Goal: Task Accomplishment & Management: Manage account settings

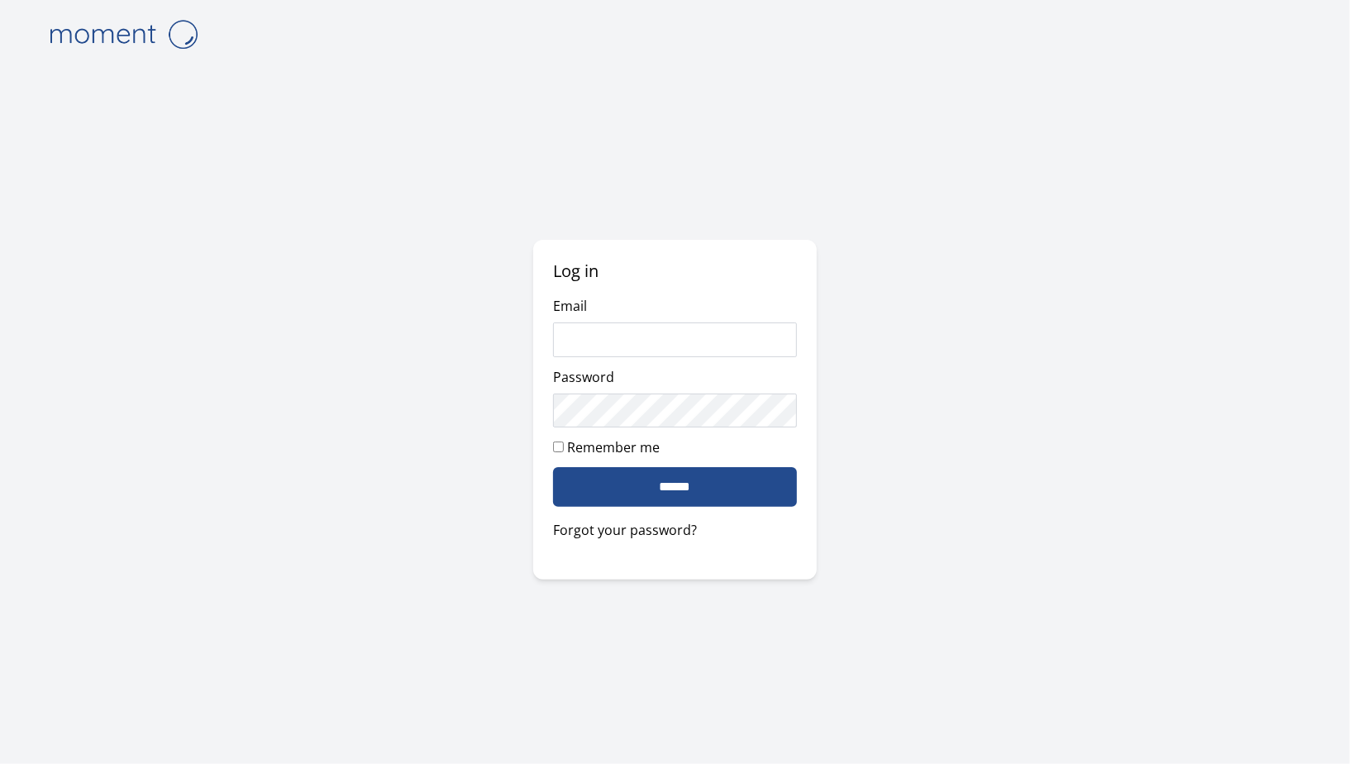
type input "**********"
click at [733, 468] on input "******" at bounding box center [674, 487] width 243 height 40
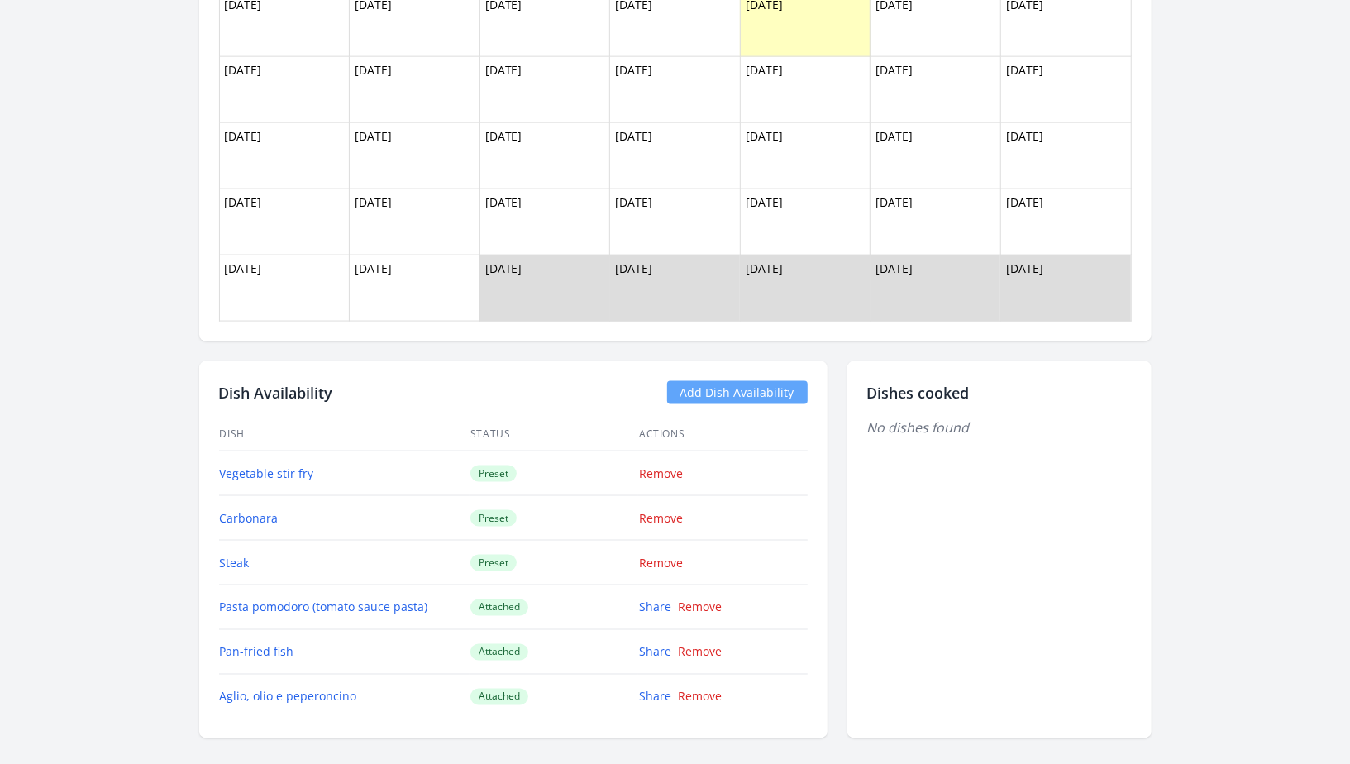
scroll to position [1721, 0]
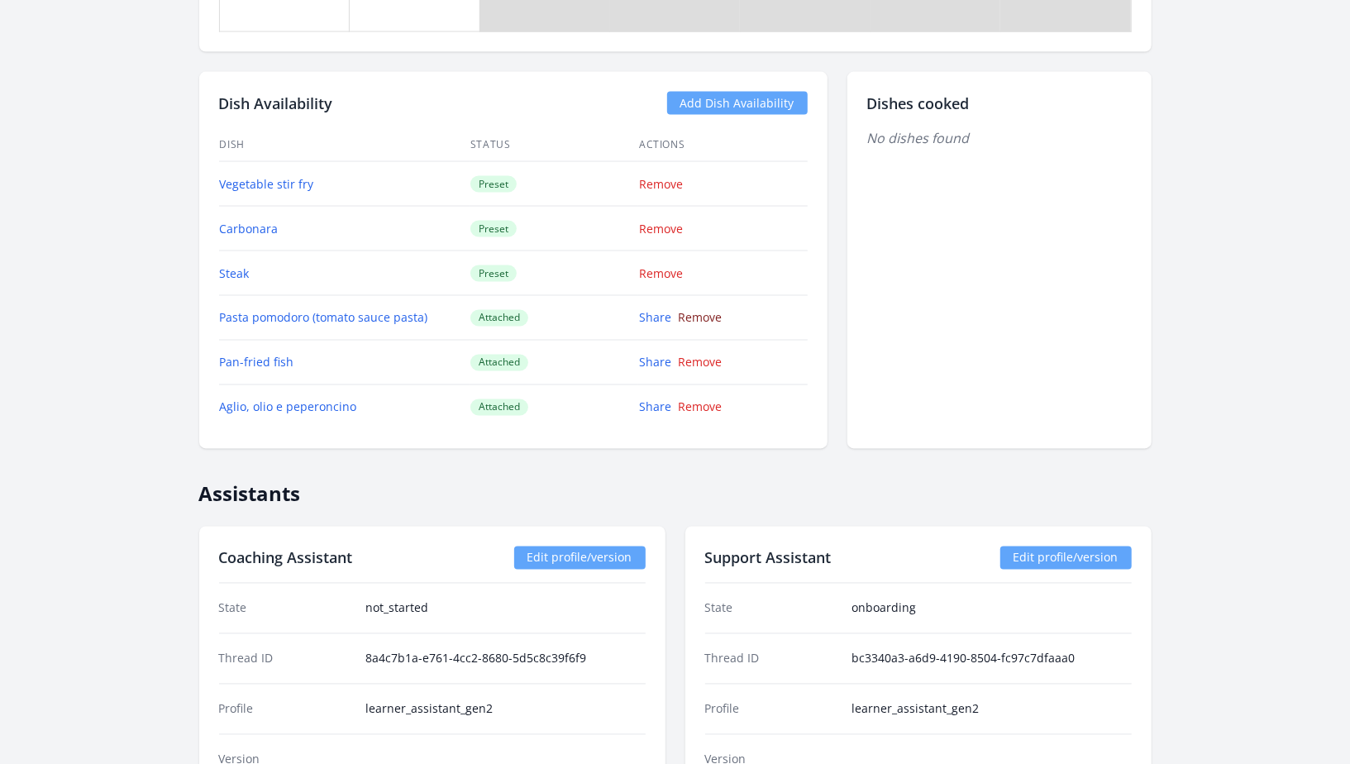
click at [707, 318] on link "Remove" at bounding box center [700, 318] width 44 height 16
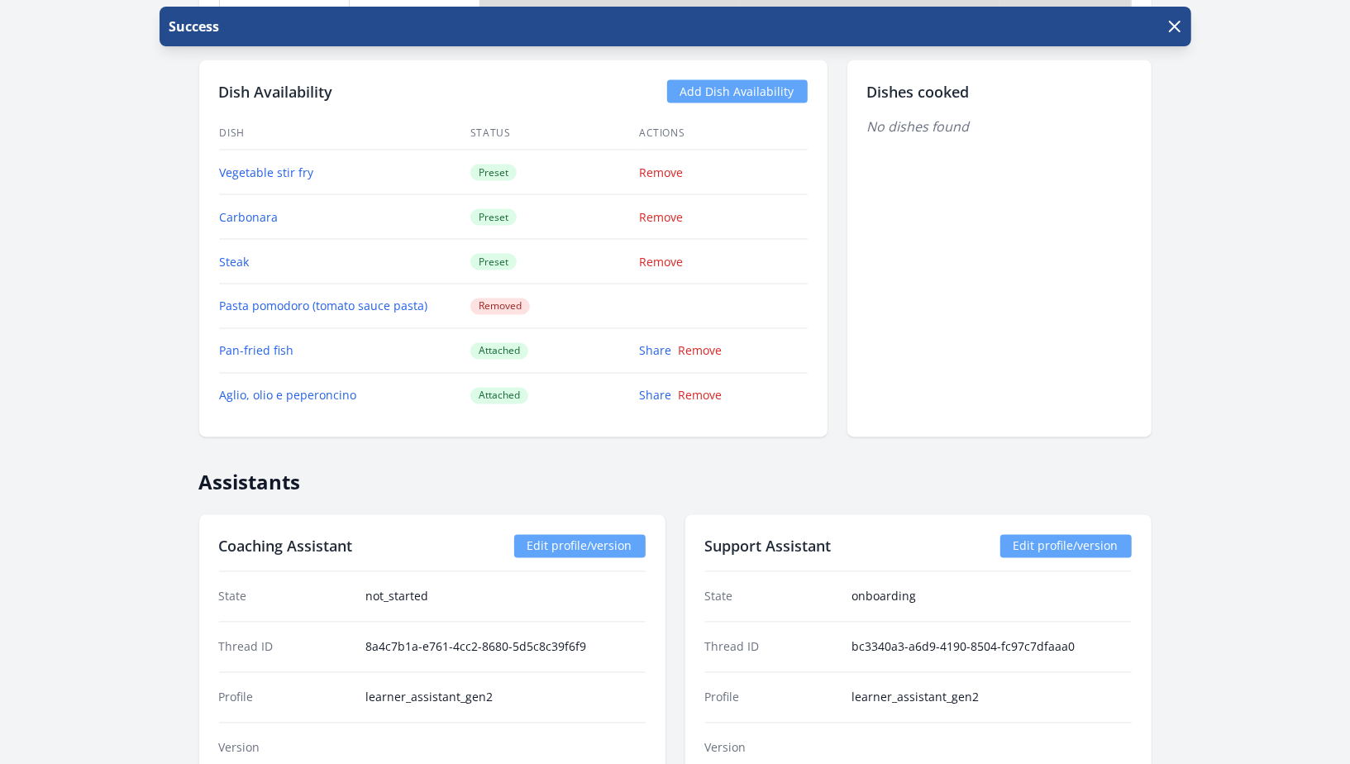
scroll to position [1731, 0]
click at [696, 346] on link "Remove" at bounding box center [700, 353] width 44 height 16
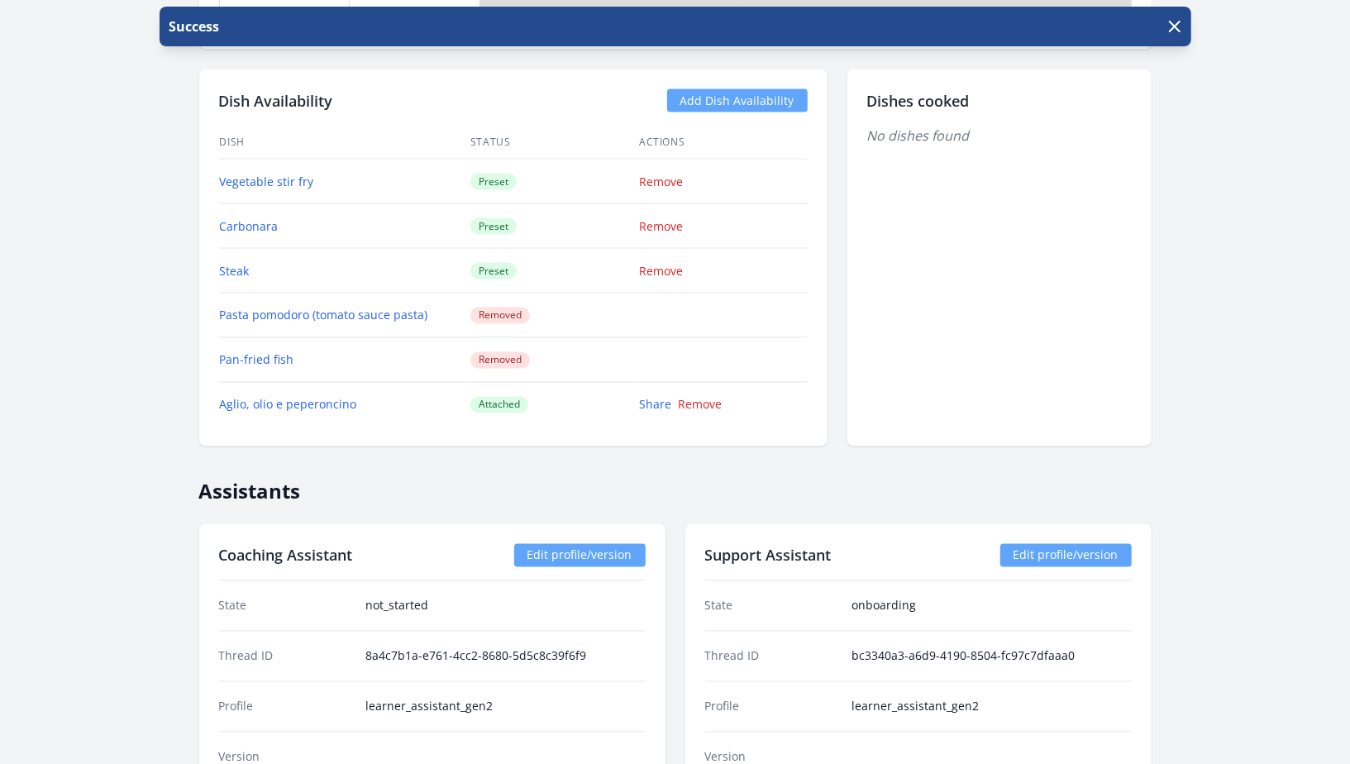
scroll to position [1721, 0]
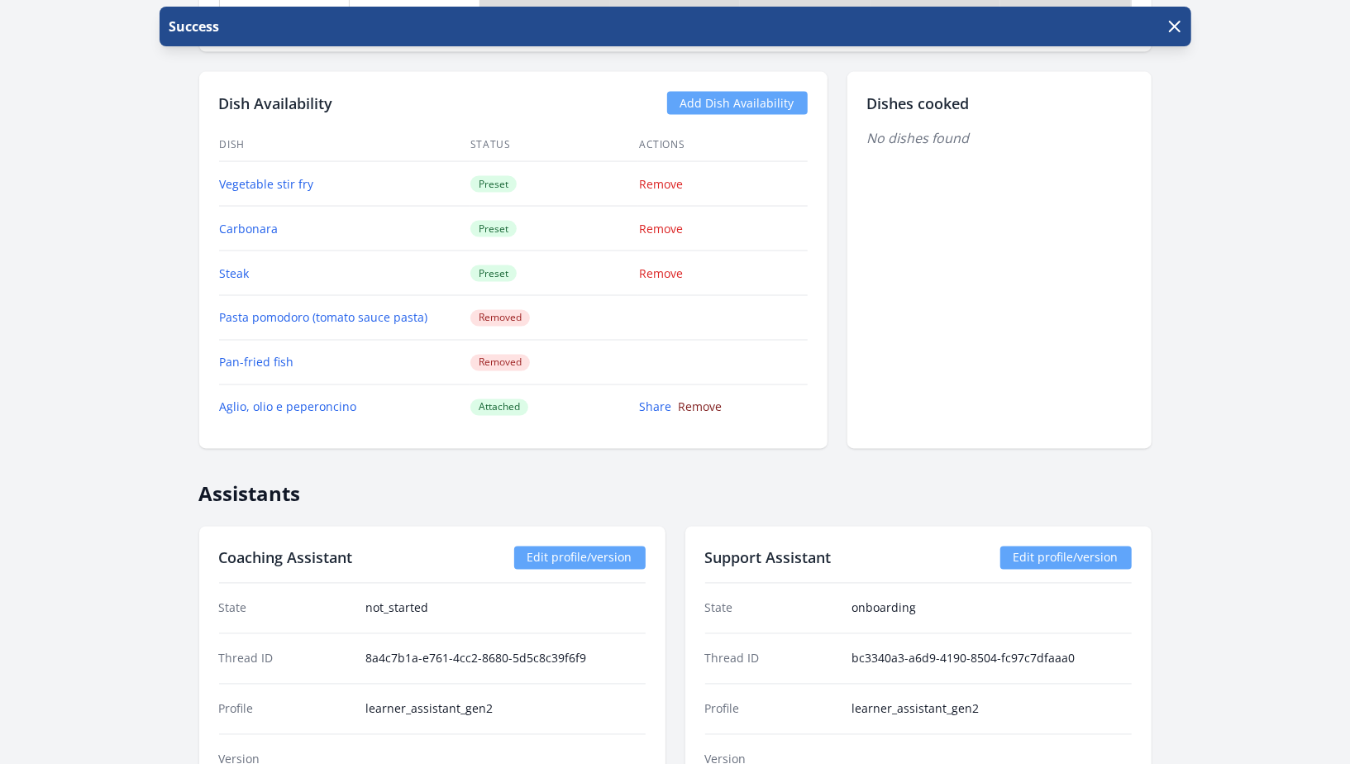
click at [690, 400] on link "Remove" at bounding box center [700, 407] width 44 height 16
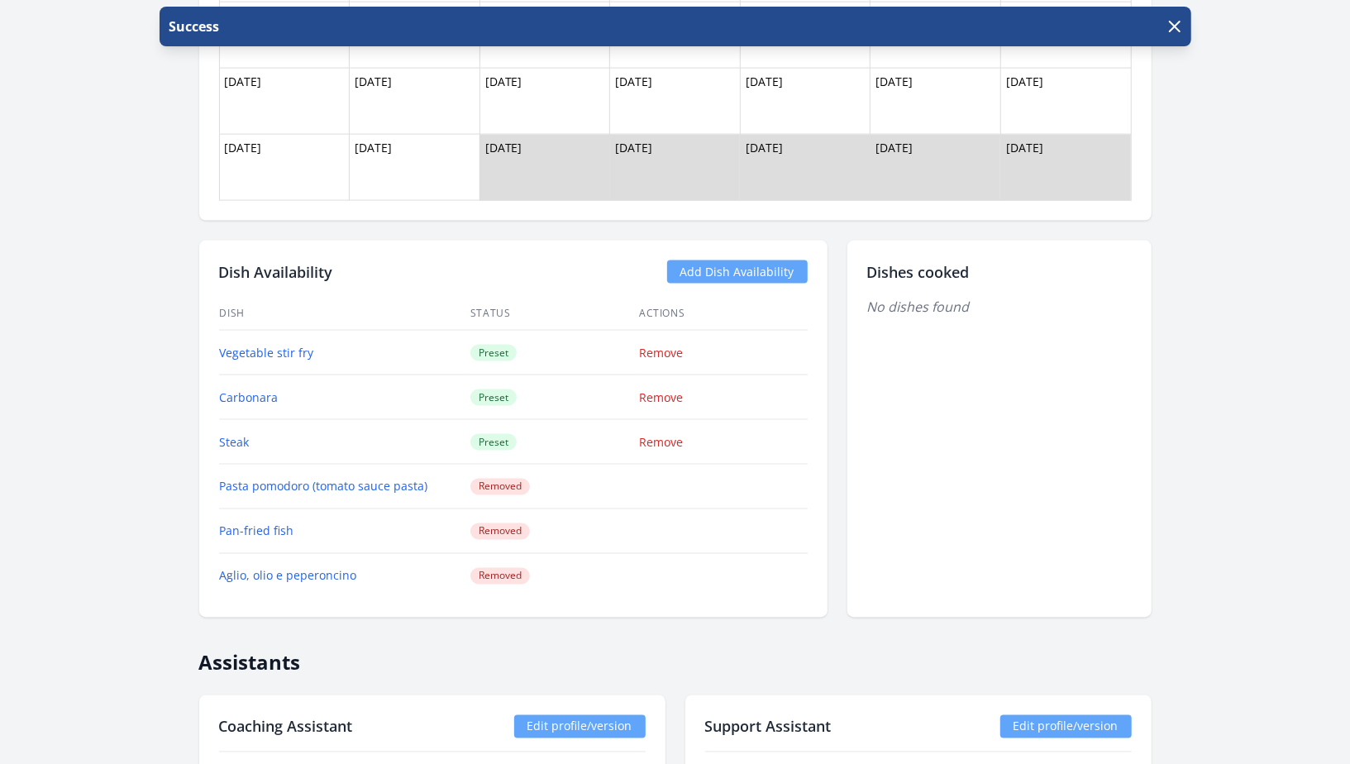
scroll to position [1556, 0]
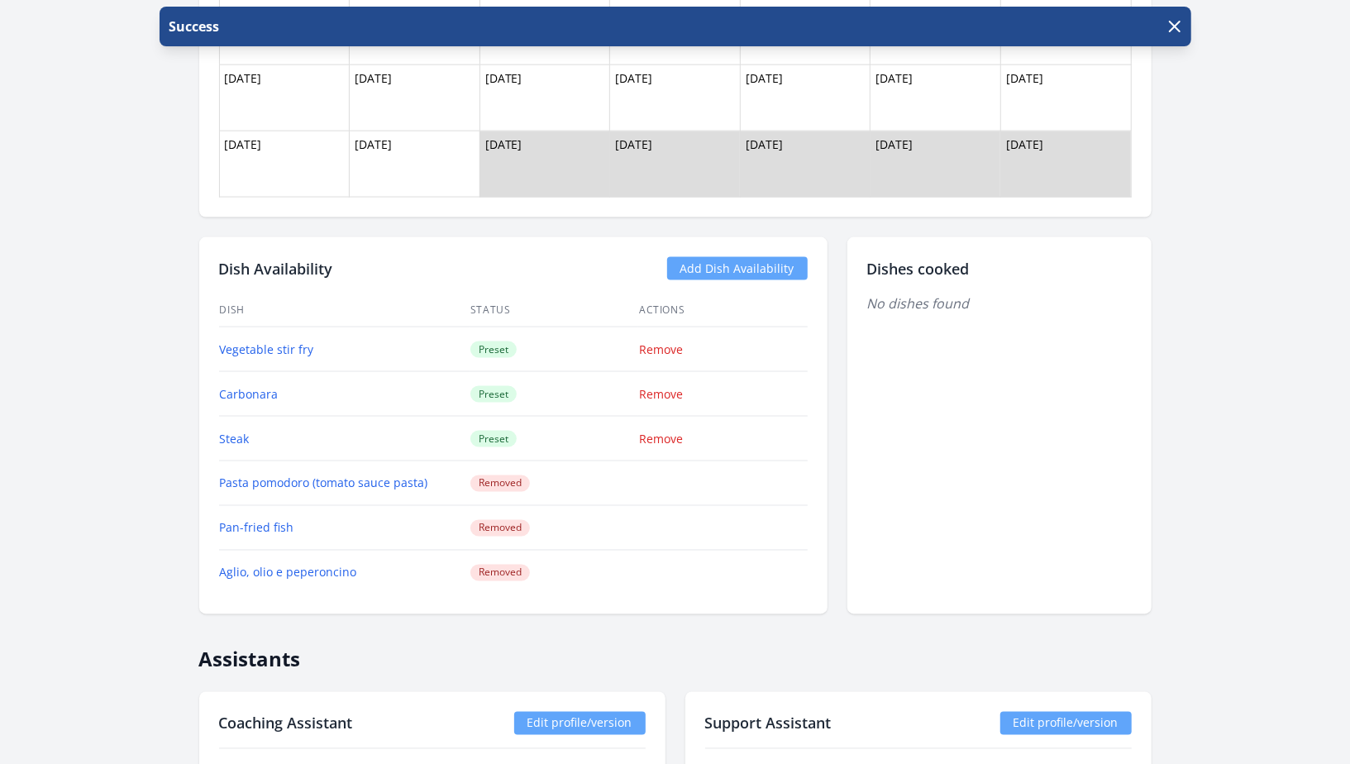
click at [755, 271] on link "Add Dish Availability" at bounding box center [737, 268] width 141 height 23
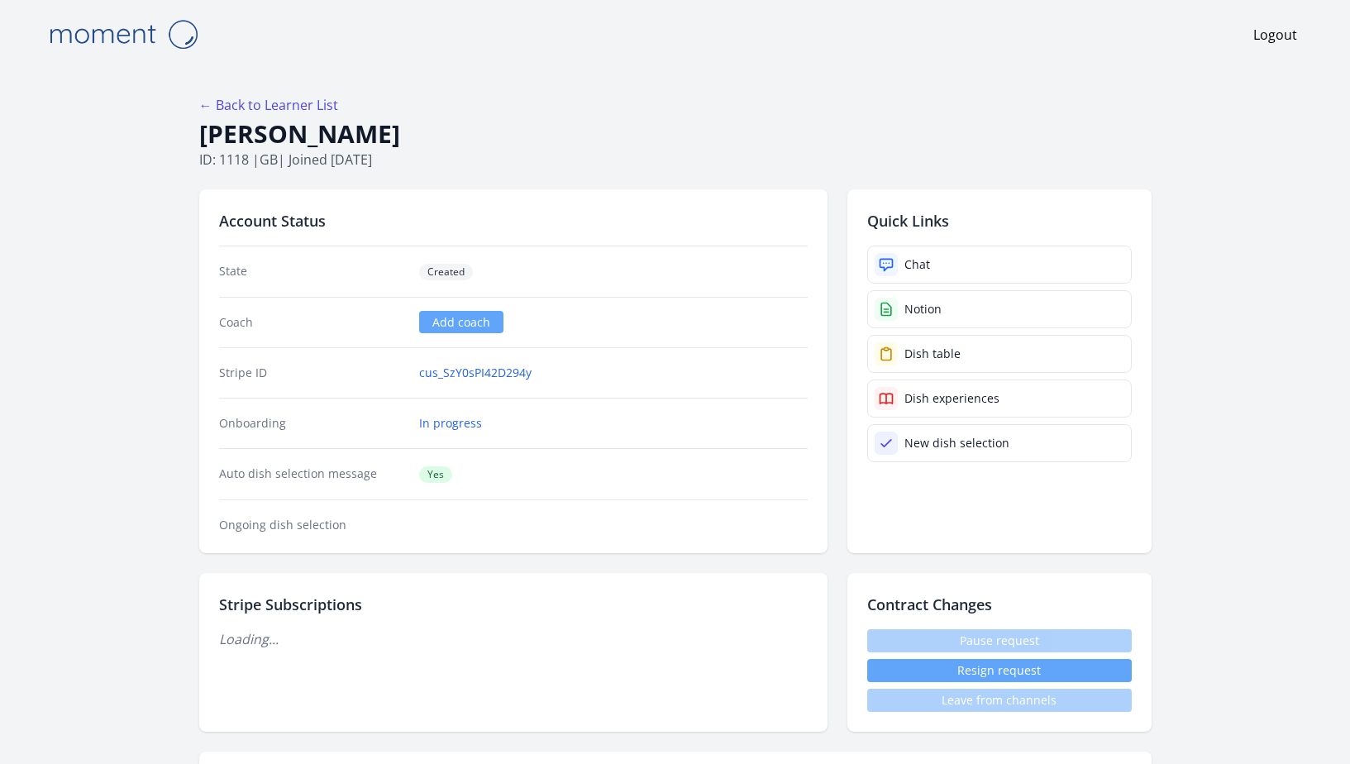
scroll to position [1550, 0]
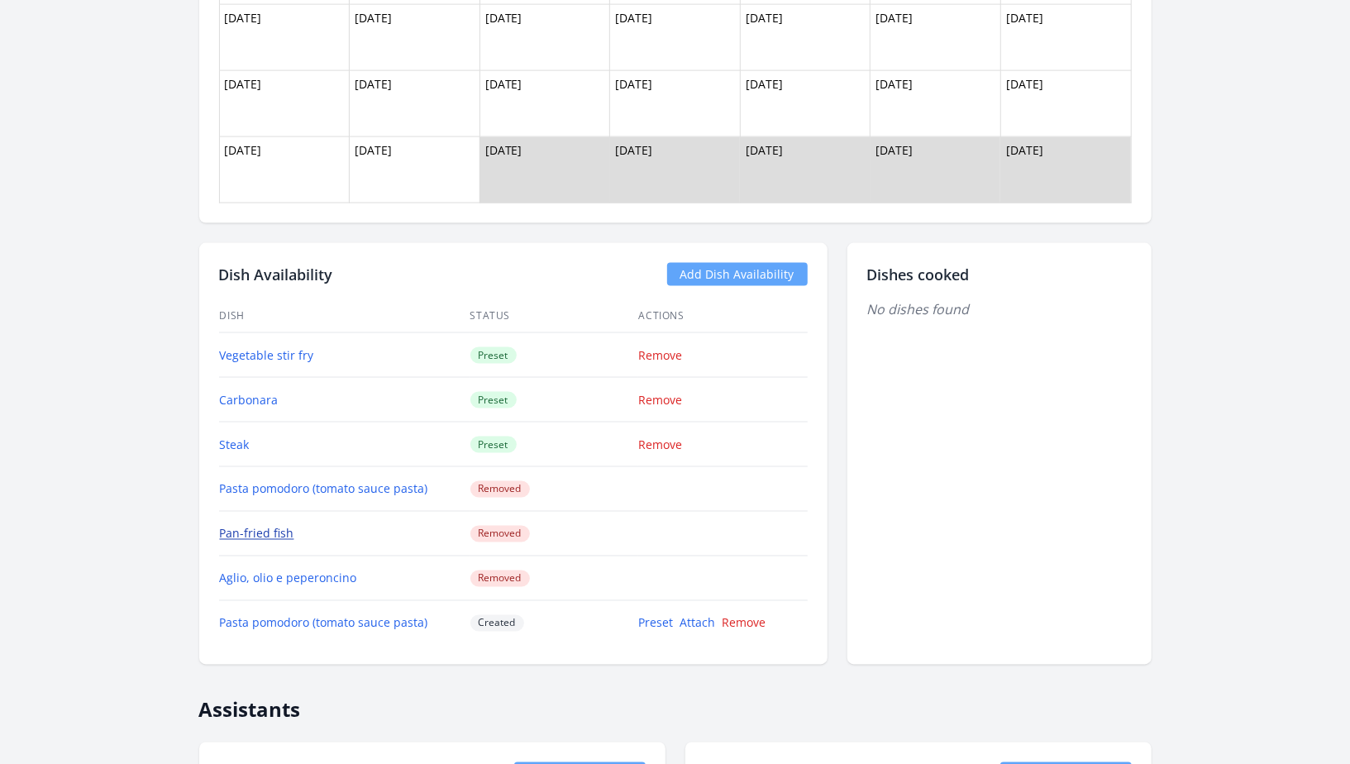
click at [267, 535] on link "Pan-fried fish" at bounding box center [257, 534] width 74 height 16
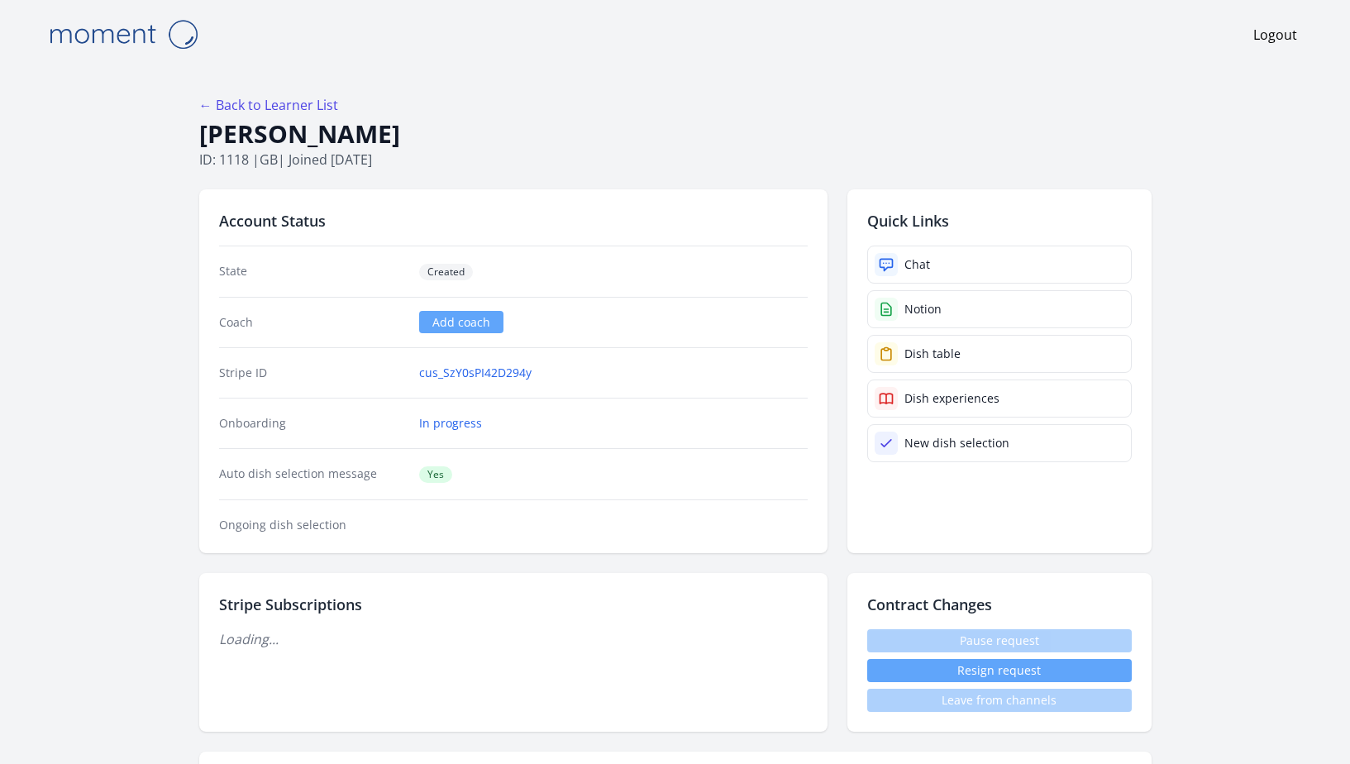
scroll to position [1550, 0]
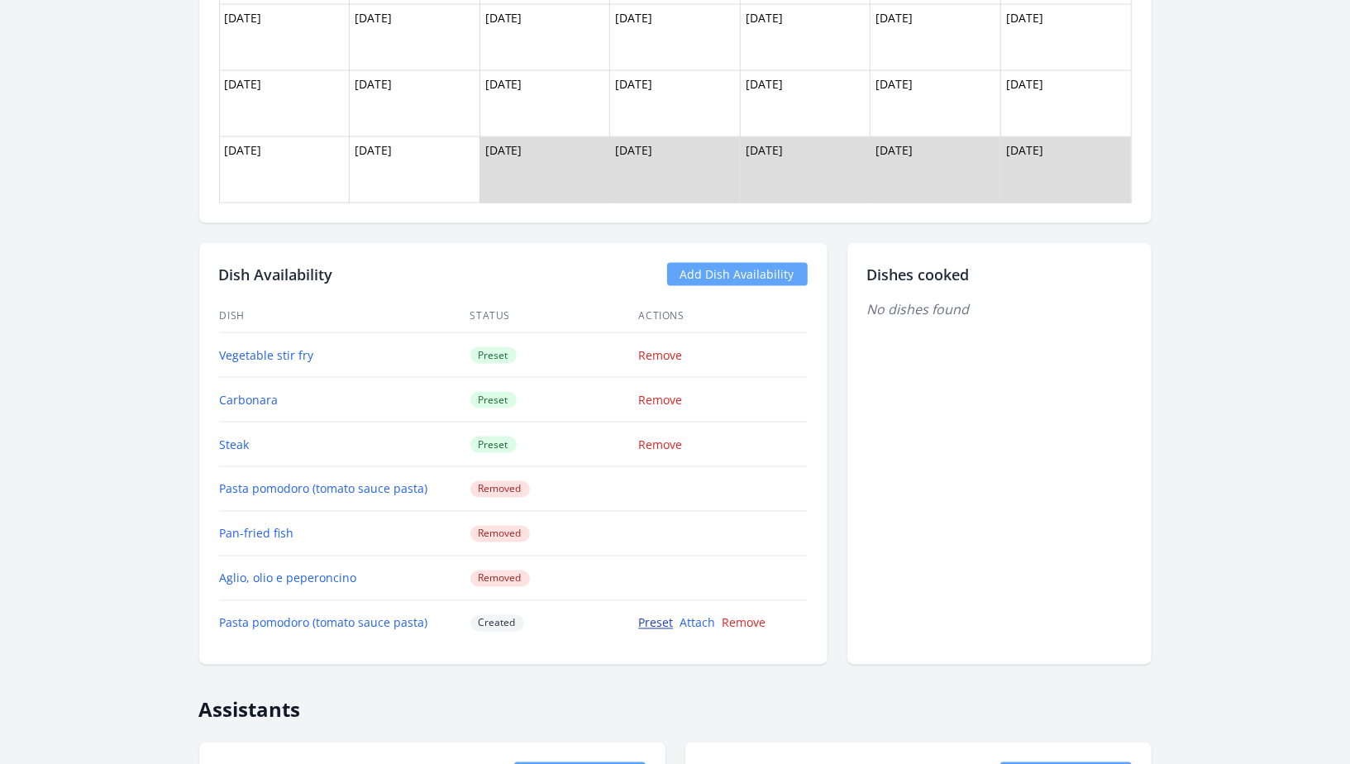
click at [651, 617] on link "Preset" at bounding box center [656, 623] width 35 height 16
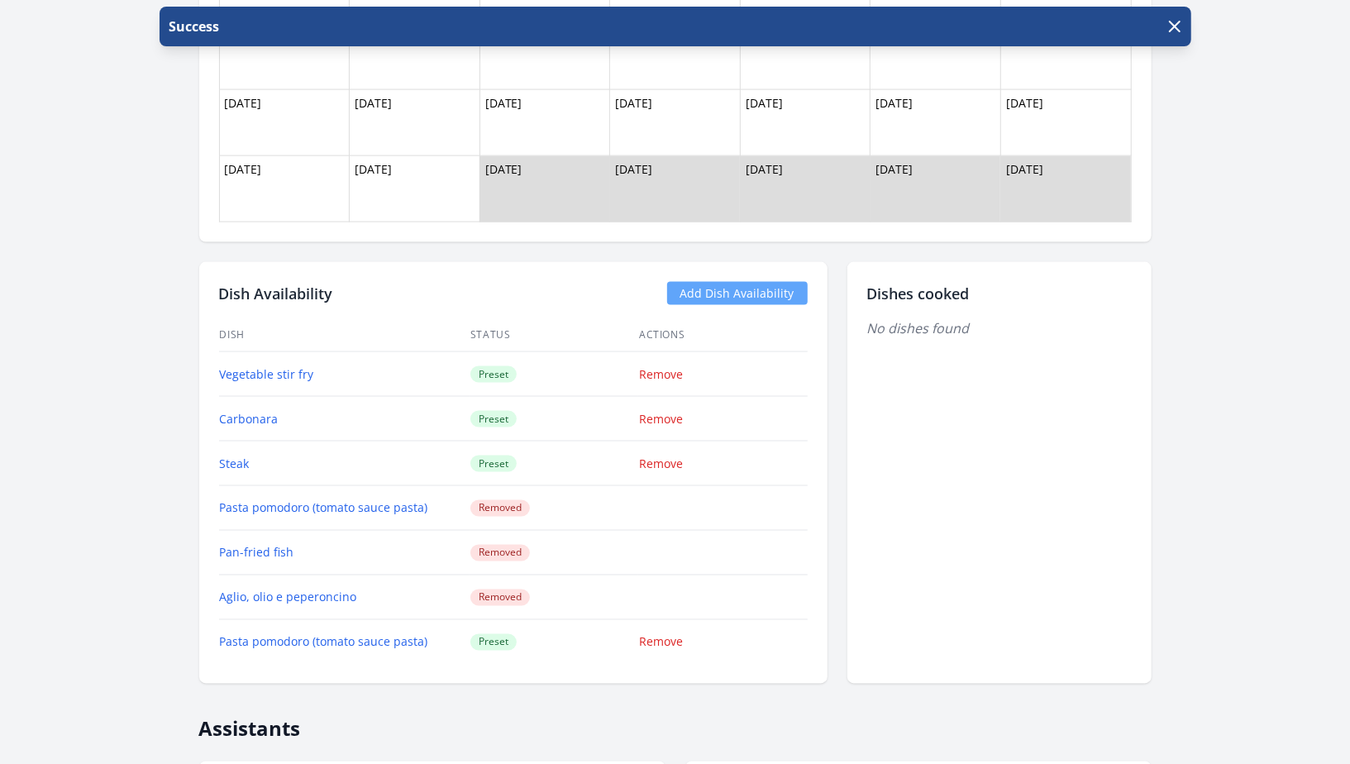
scroll to position [1530, 0]
click at [749, 294] on link "Add Dish Availability" at bounding box center [737, 294] width 141 height 23
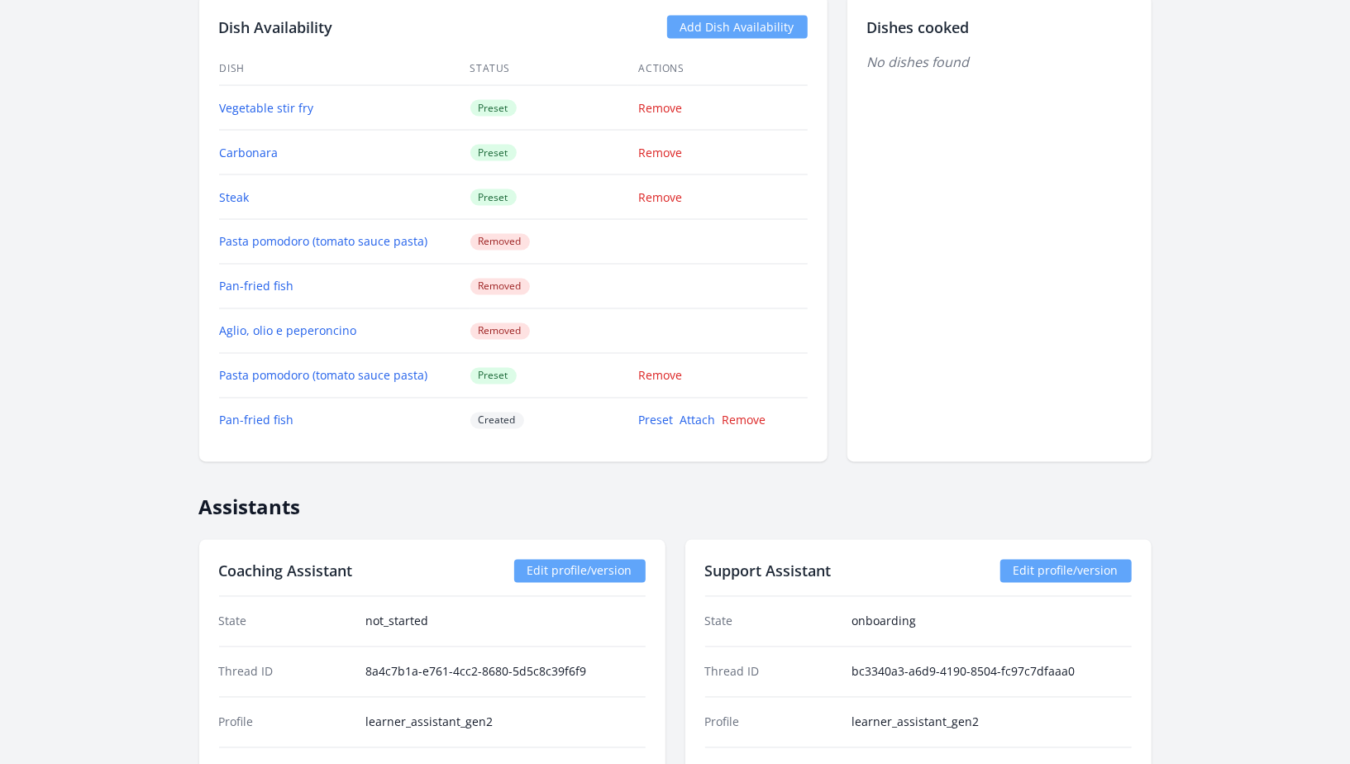
scroll to position [1761, 0]
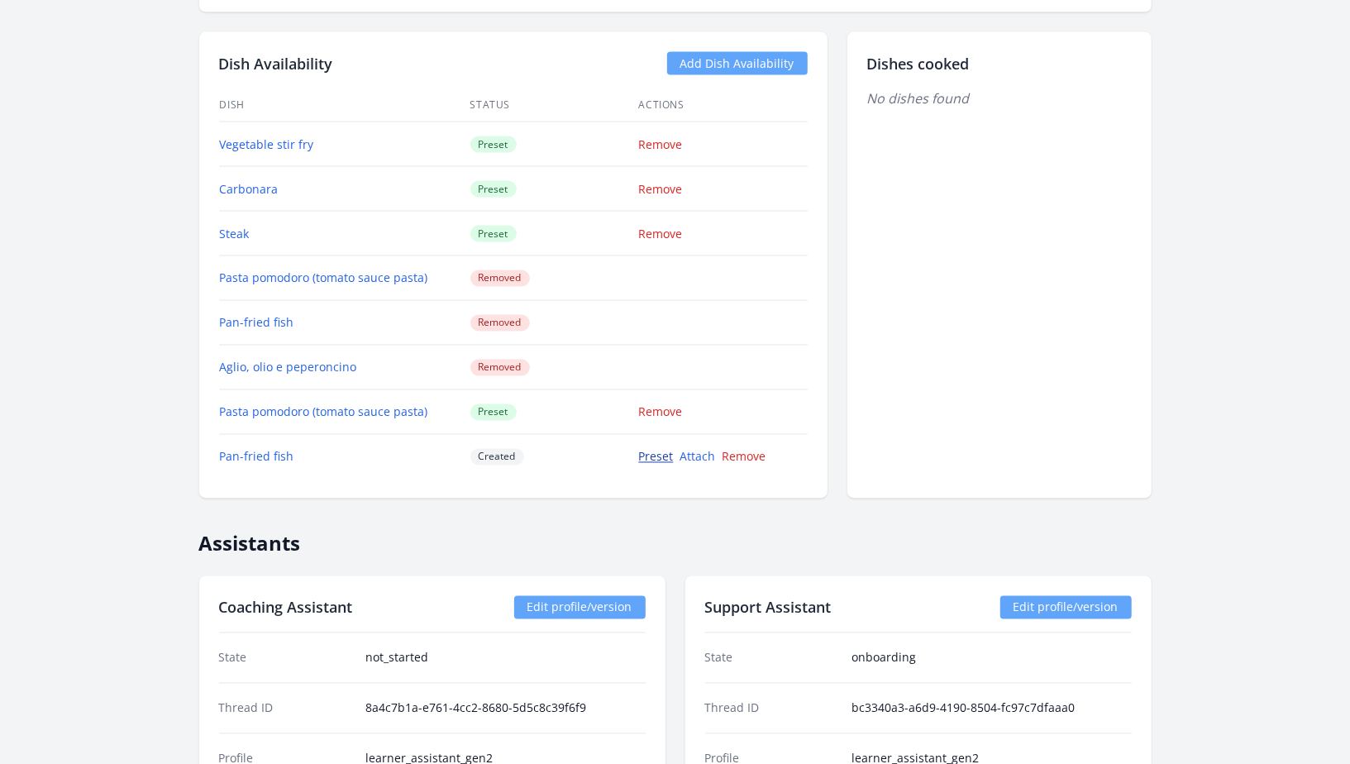
click at [655, 454] on link "Preset" at bounding box center [656, 457] width 35 height 16
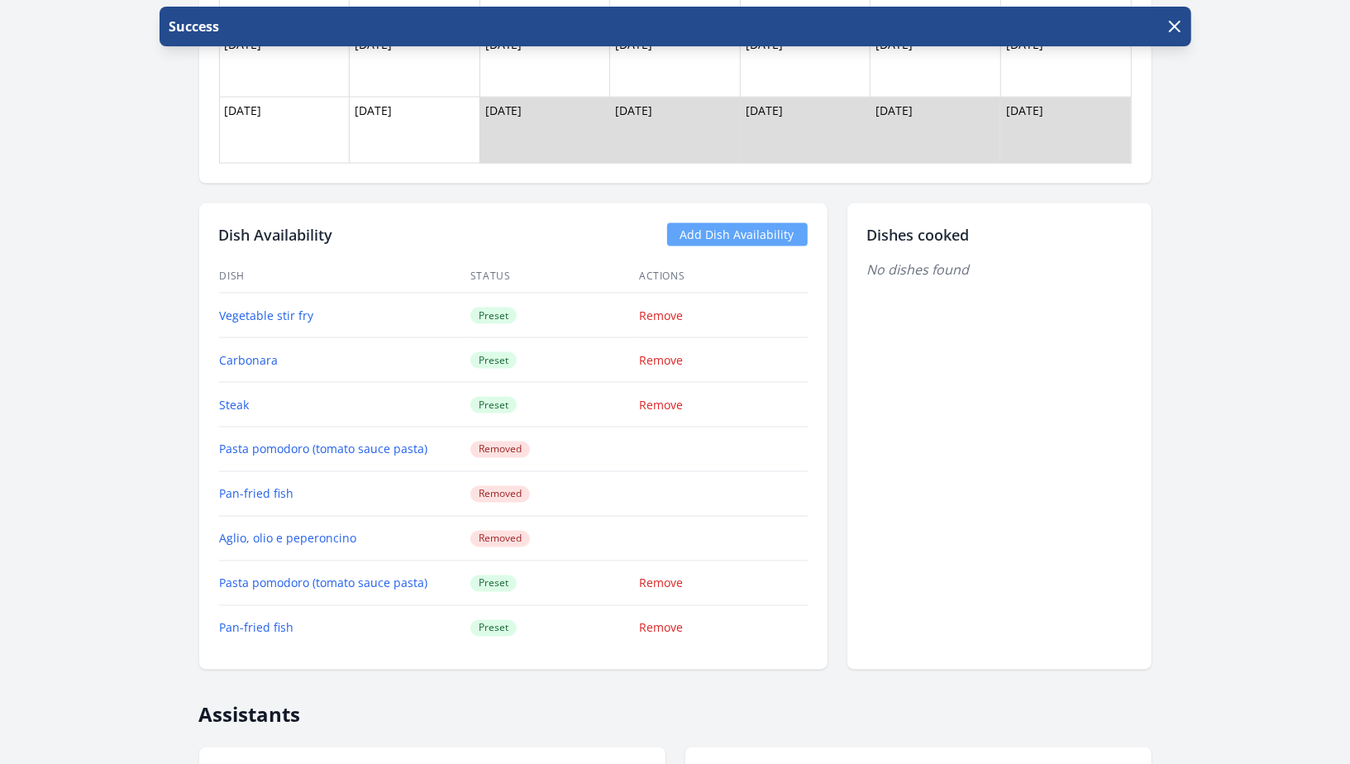
scroll to position [1635, 0]
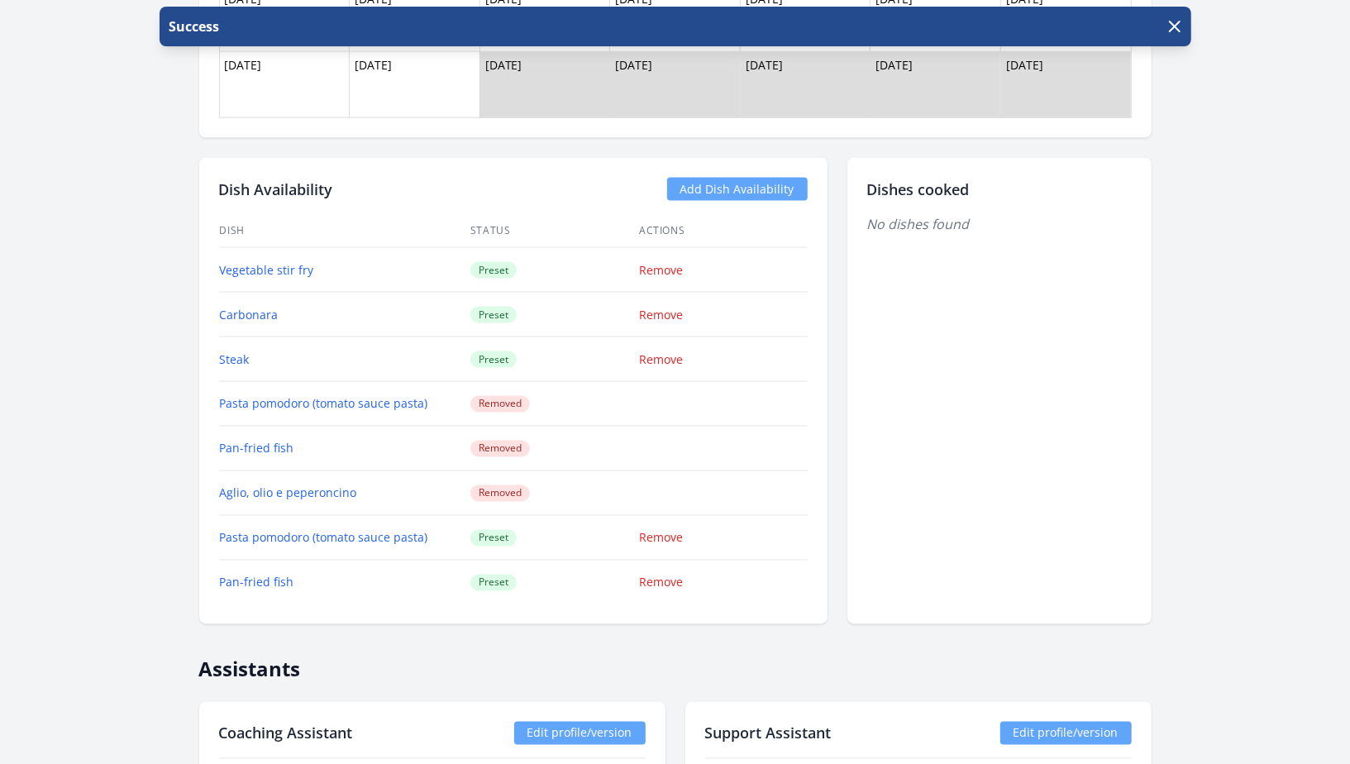
click at [737, 179] on link "Add Dish Availability" at bounding box center [737, 189] width 141 height 23
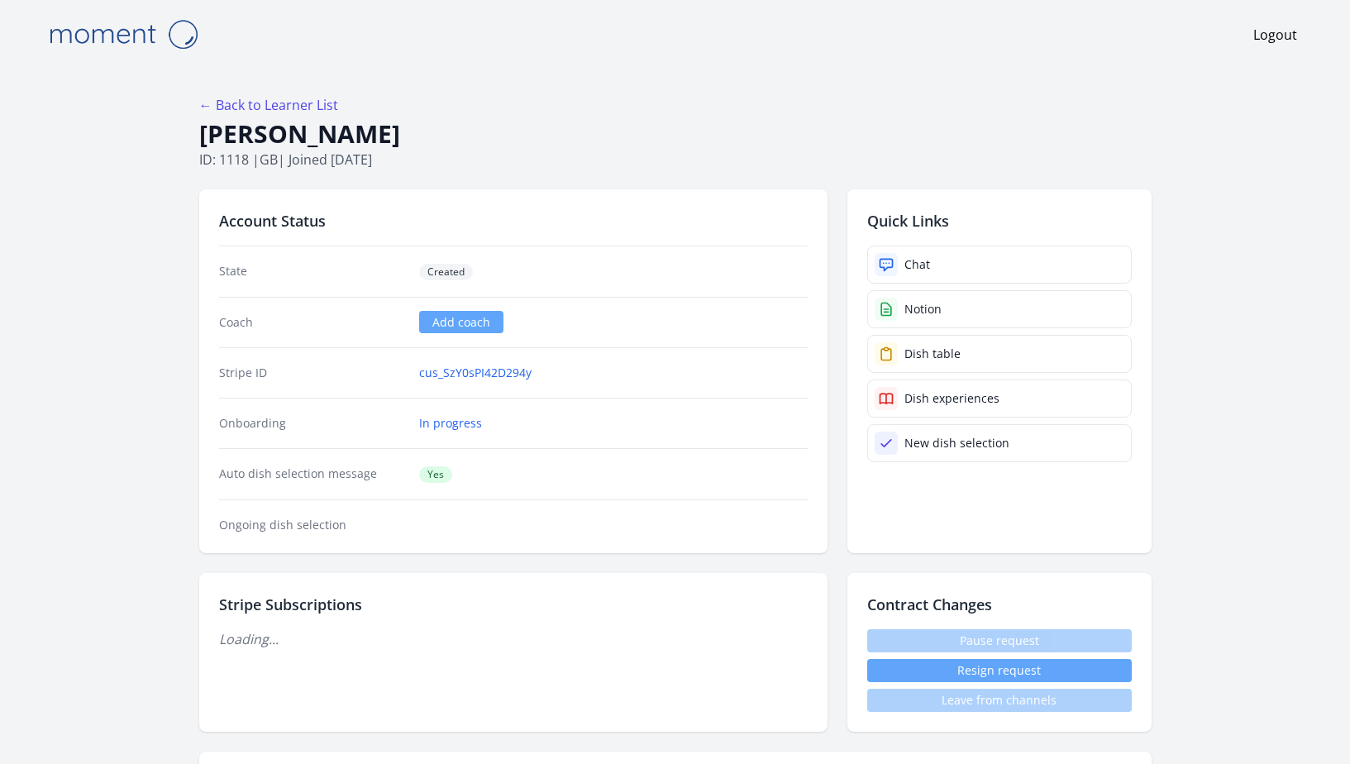
scroll to position [1630, 0]
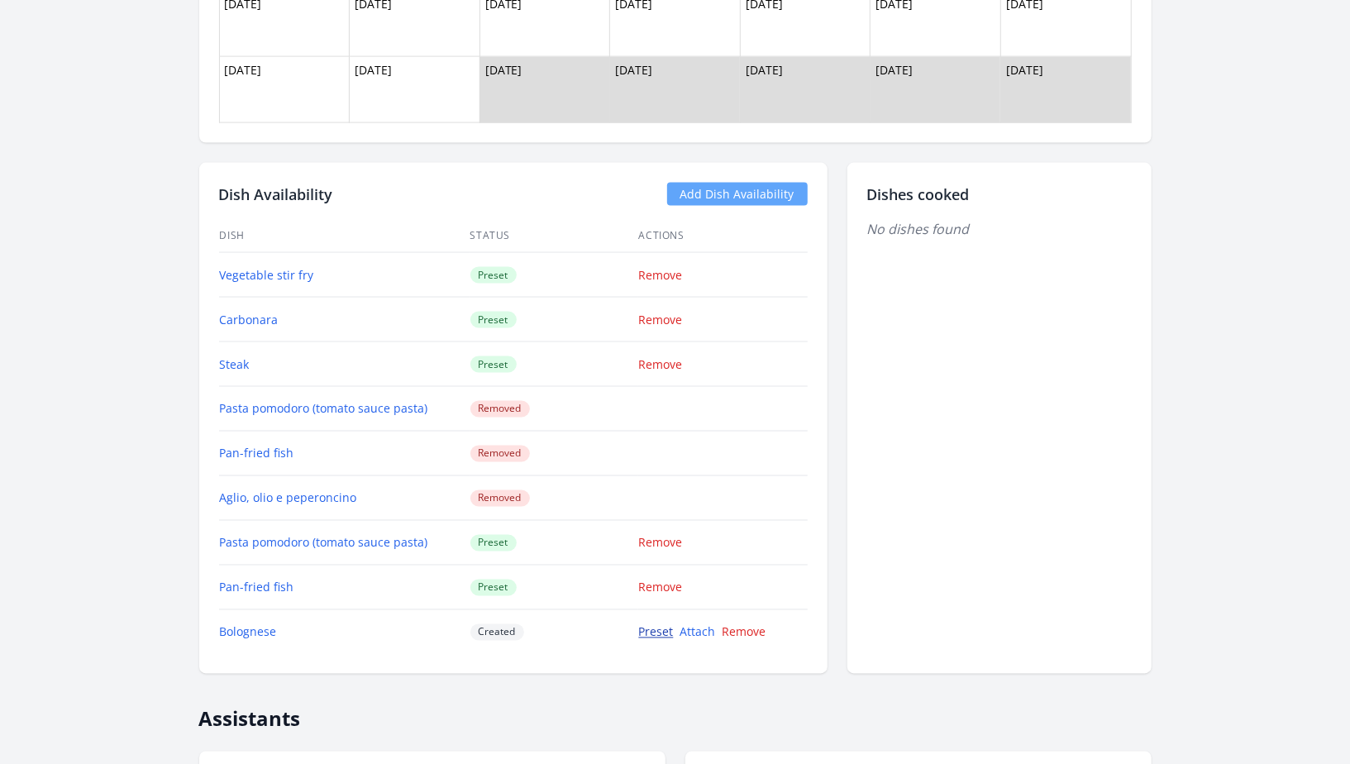
click at [655, 628] on link "Preset" at bounding box center [656, 632] width 35 height 16
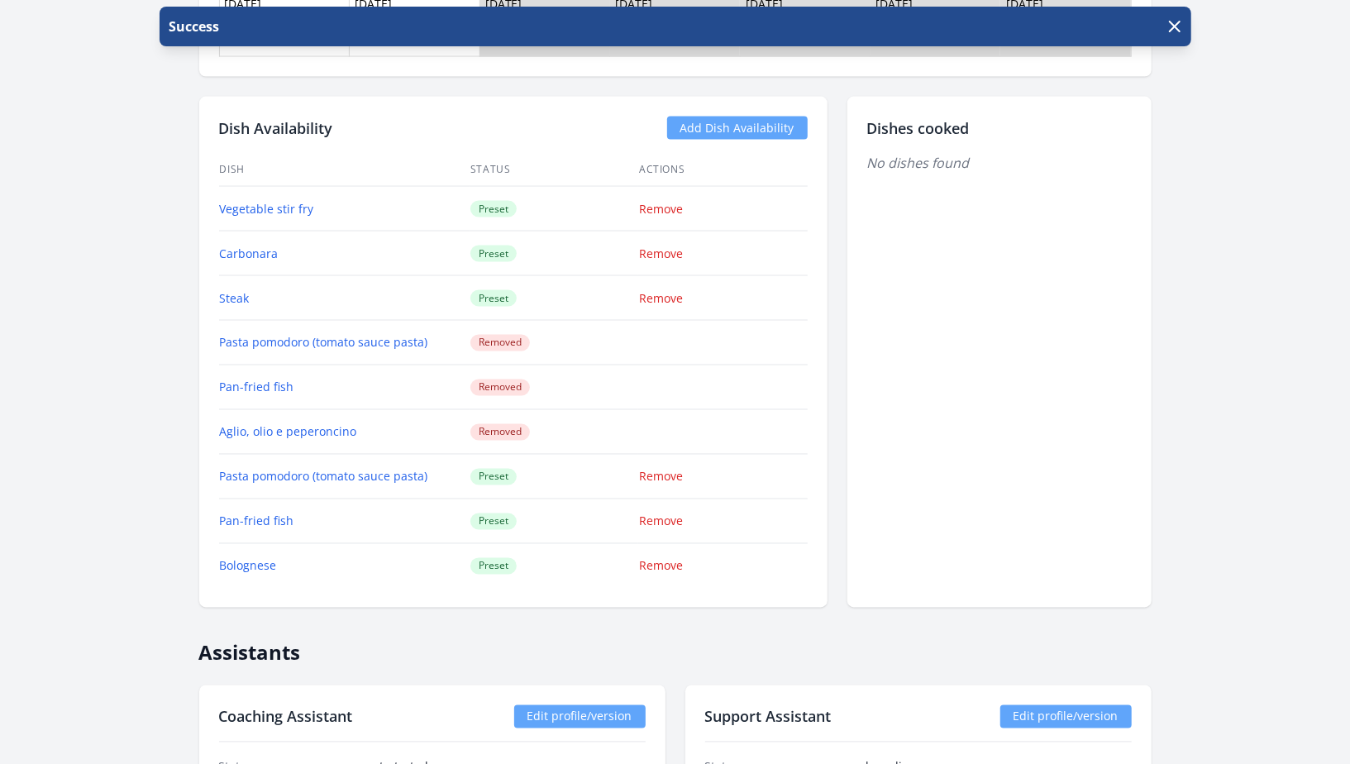
scroll to position [1697, 0]
click at [737, 117] on link "Add Dish Availability" at bounding box center [737, 127] width 141 height 23
click at [725, 122] on link "Add Dish Availability" at bounding box center [737, 127] width 141 height 23
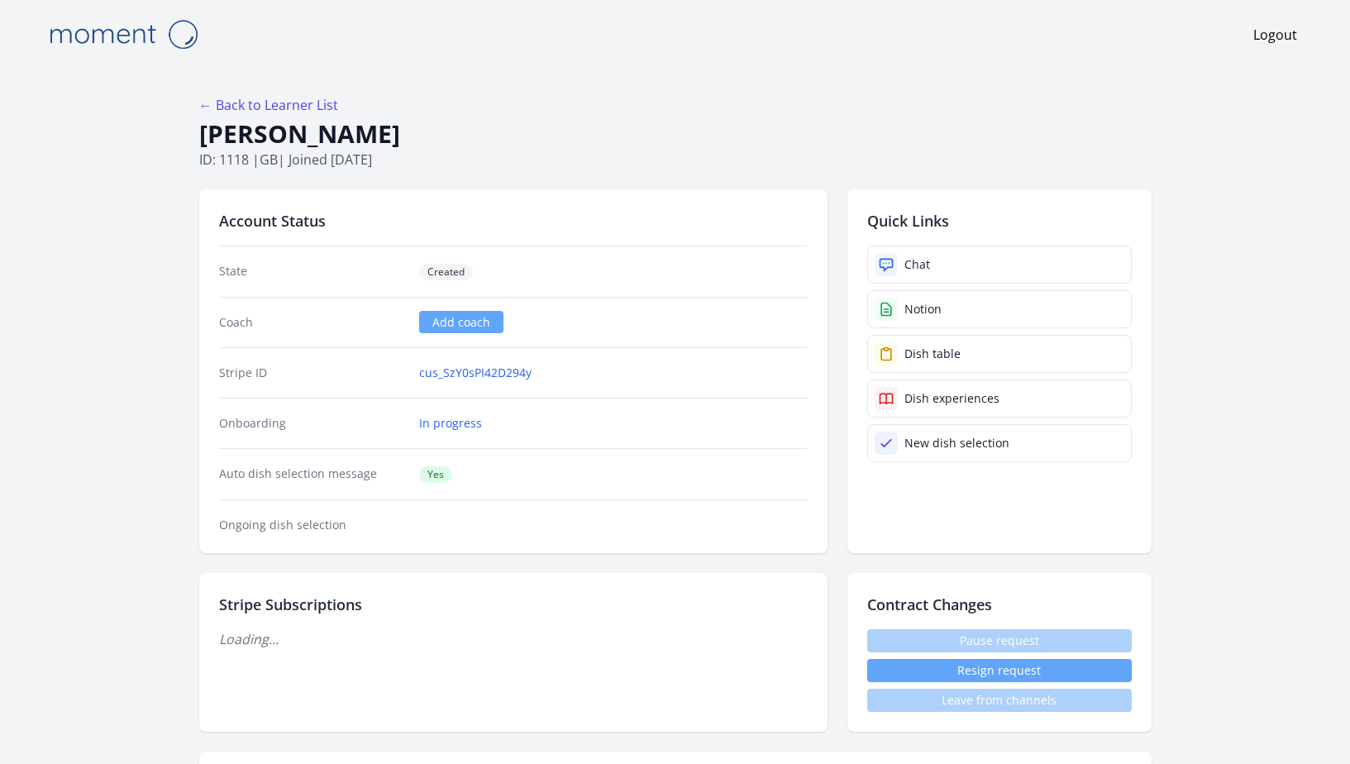
scroll to position [1691, 0]
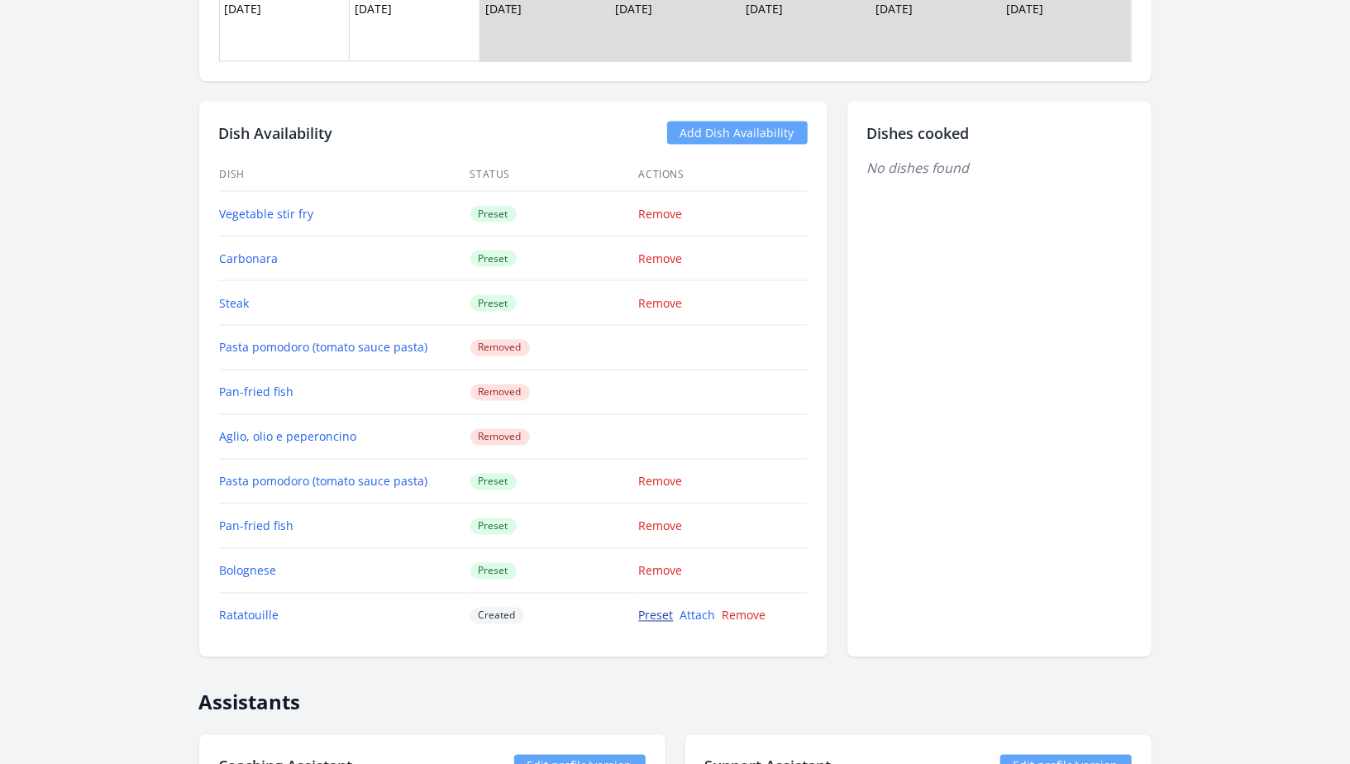
click at [651, 608] on link "Preset" at bounding box center [656, 616] width 35 height 16
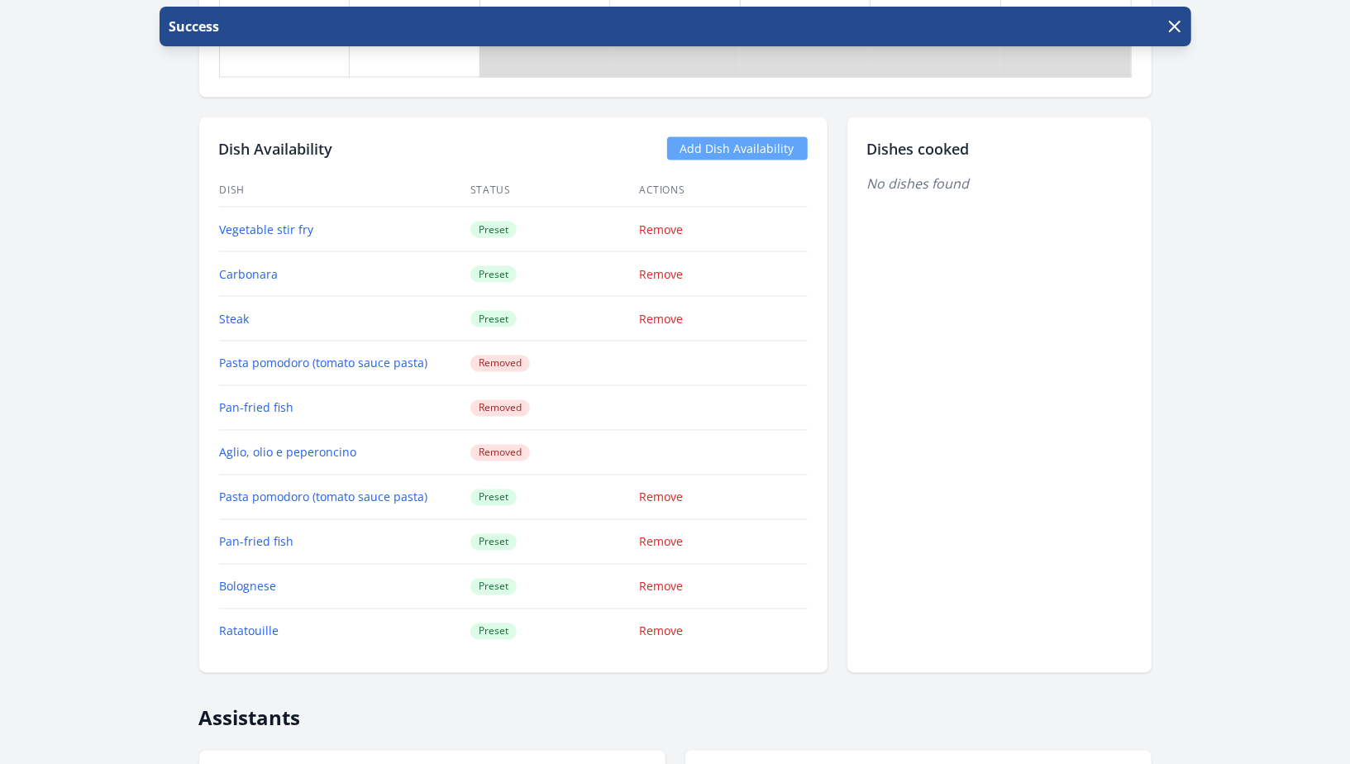
scroll to position [1585, 0]
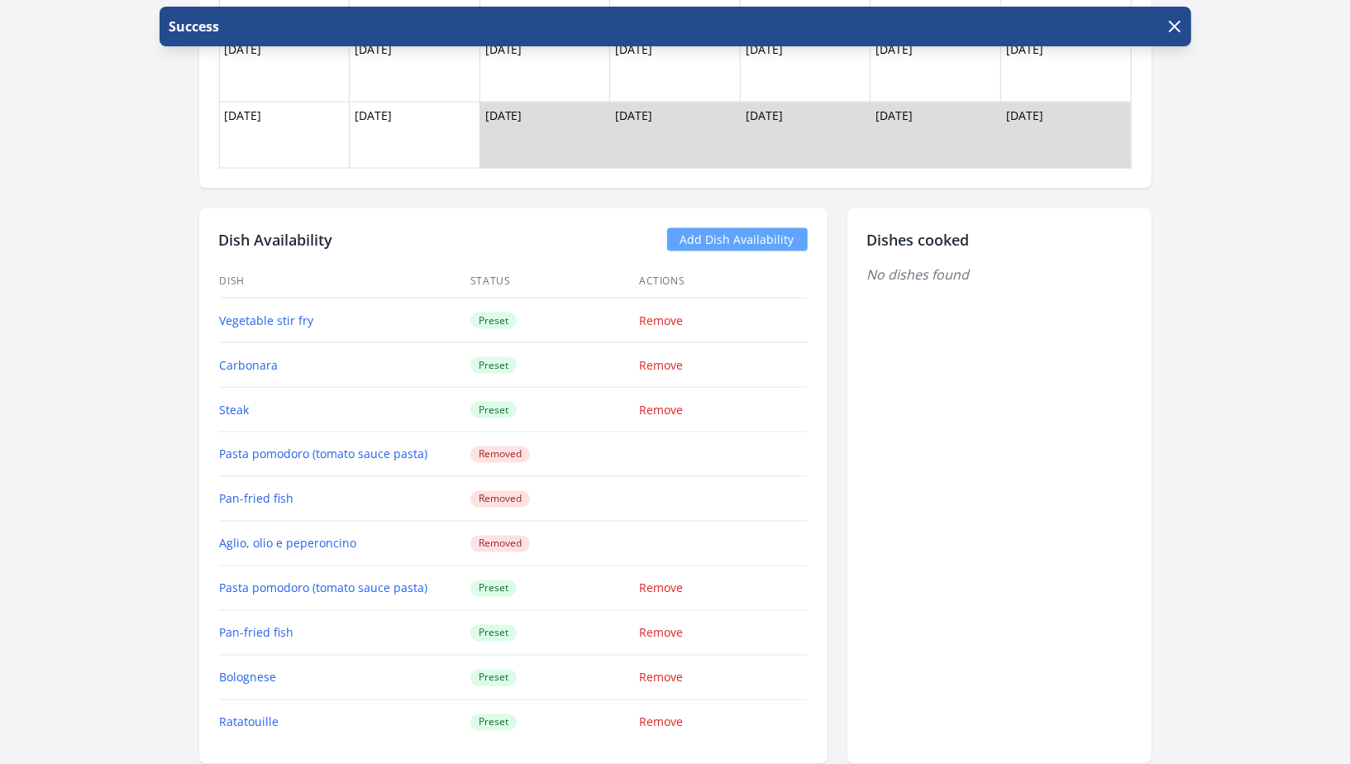
click at [721, 236] on link "Add Dish Availability" at bounding box center [737, 239] width 141 height 23
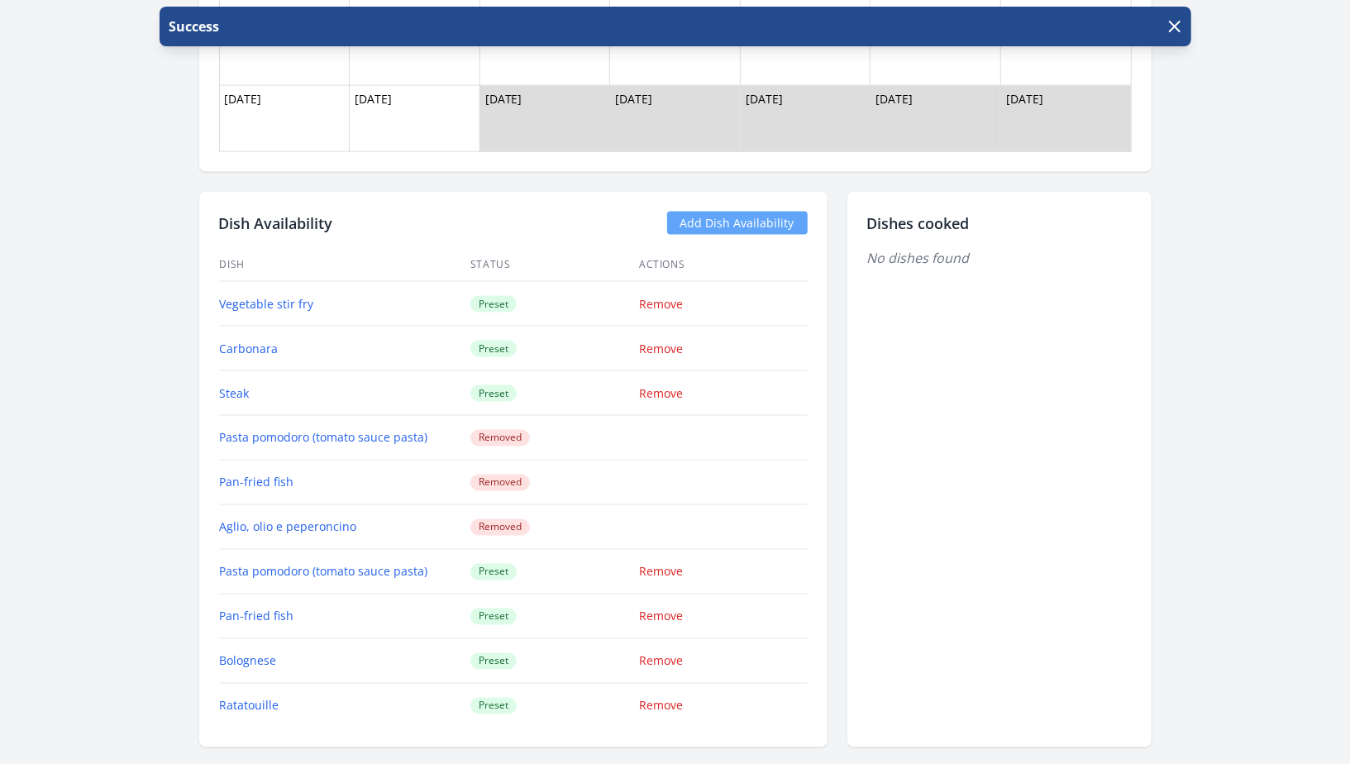
scroll to position [1599, 0]
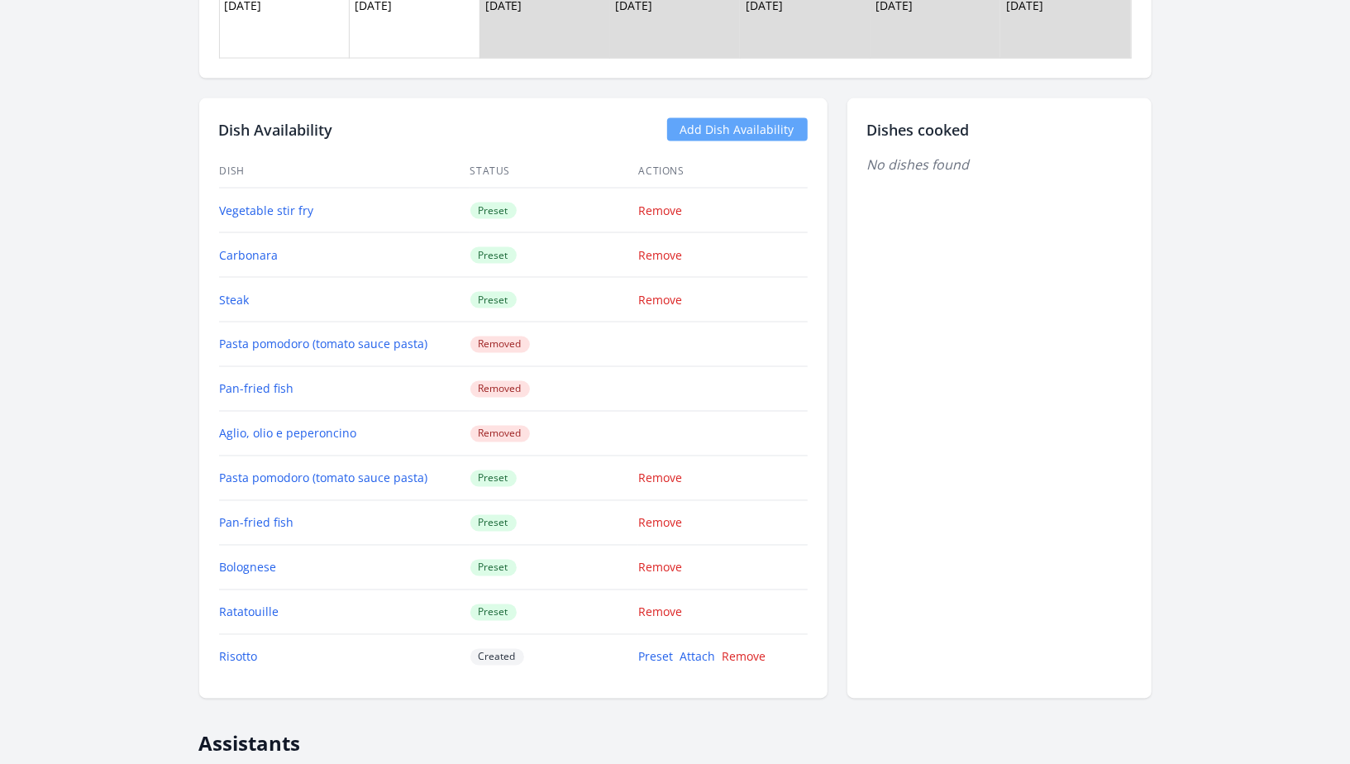
scroll to position [1774, 0]
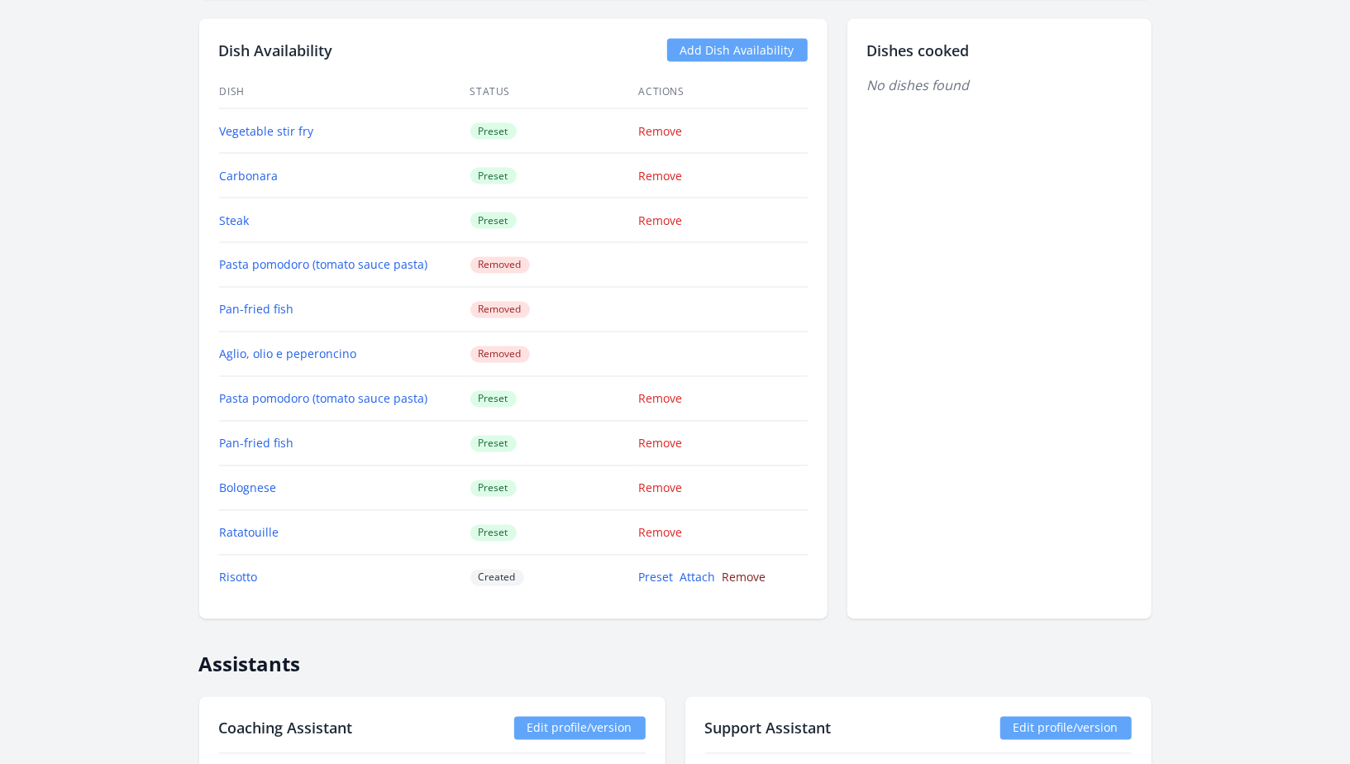
click at [750, 572] on link "Remove" at bounding box center [744, 577] width 44 height 16
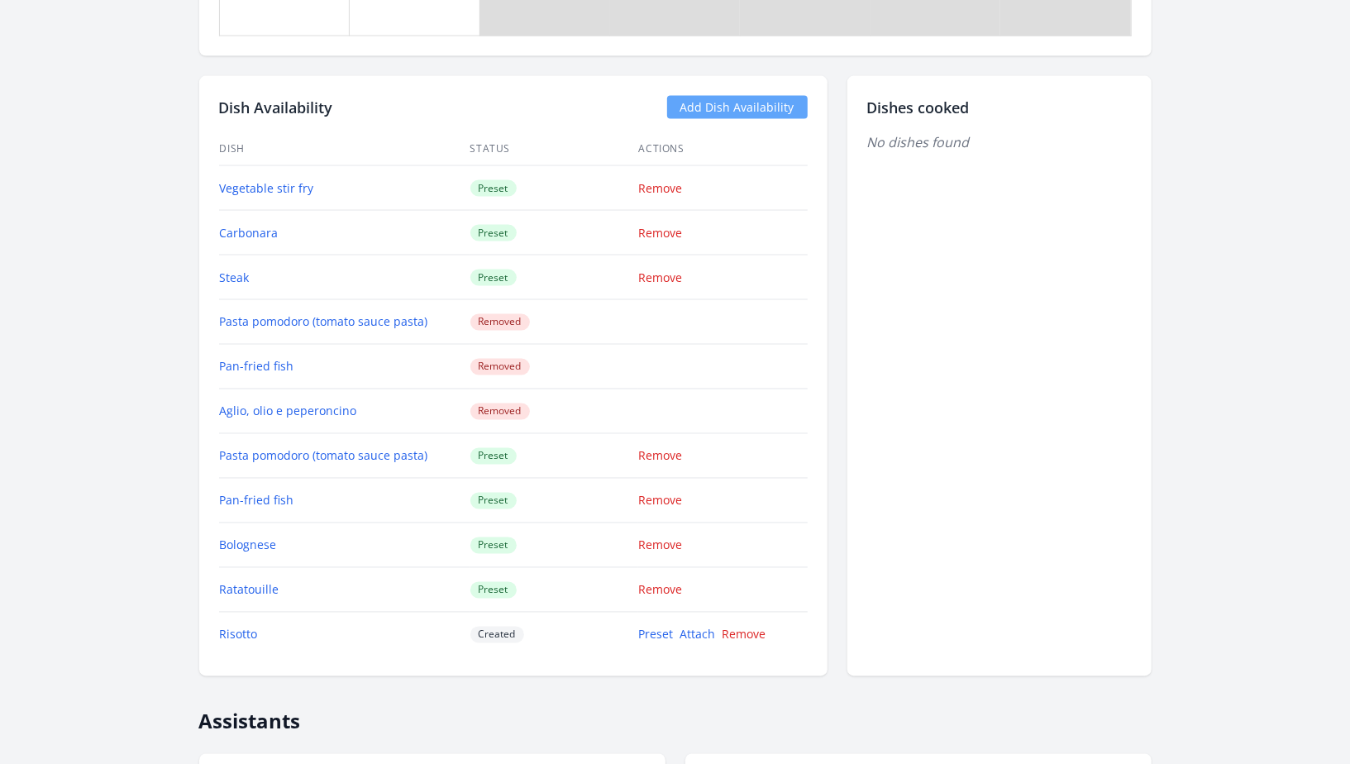
scroll to position [1704, 0]
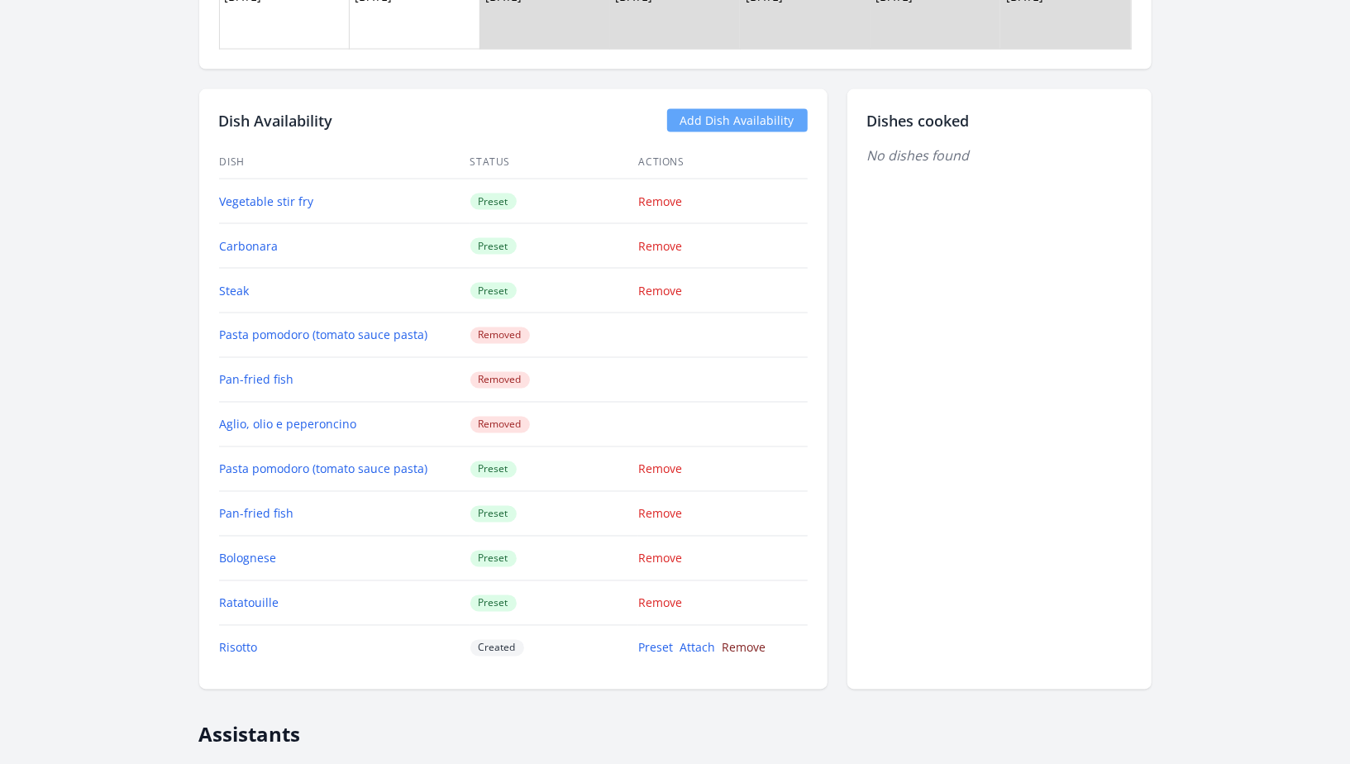
click at [736, 641] on link "Remove" at bounding box center [744, 648] width 44 height 16
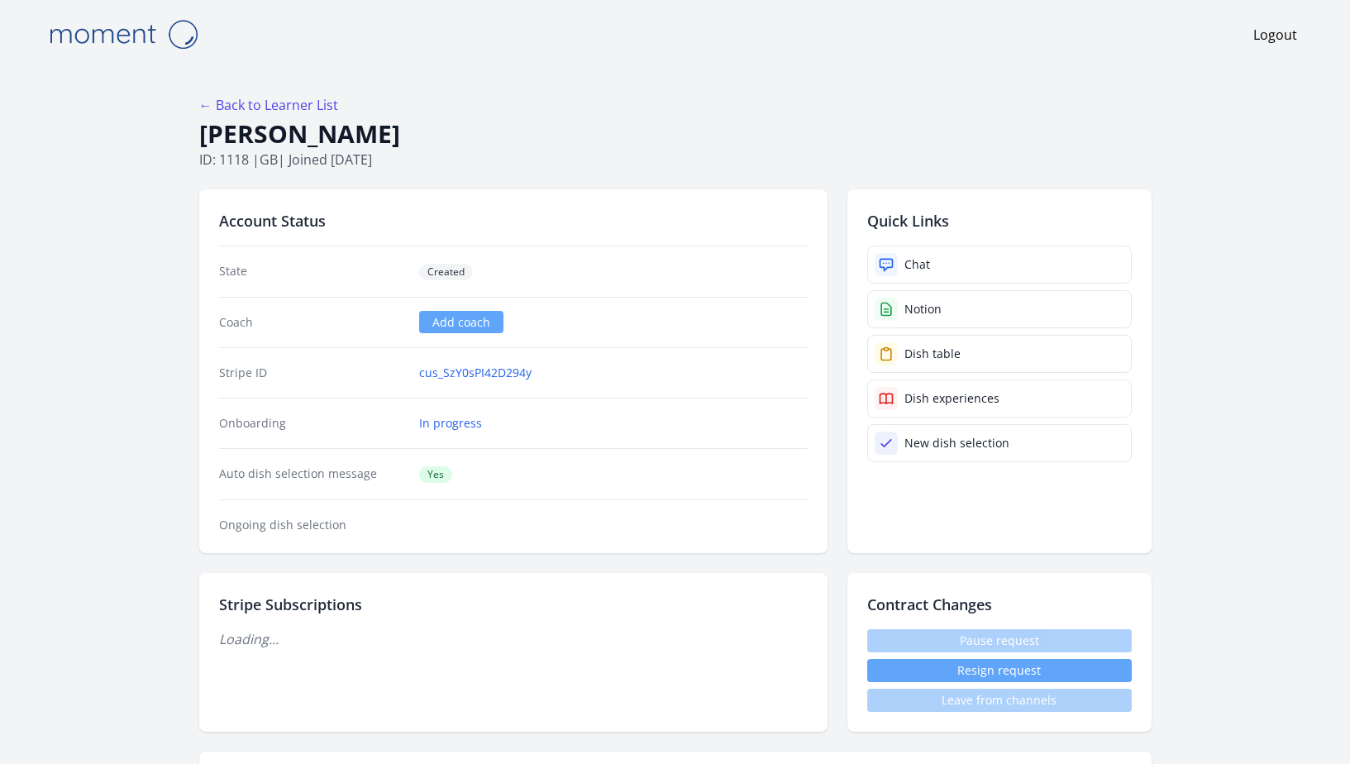
scroll to position [1698, 0]
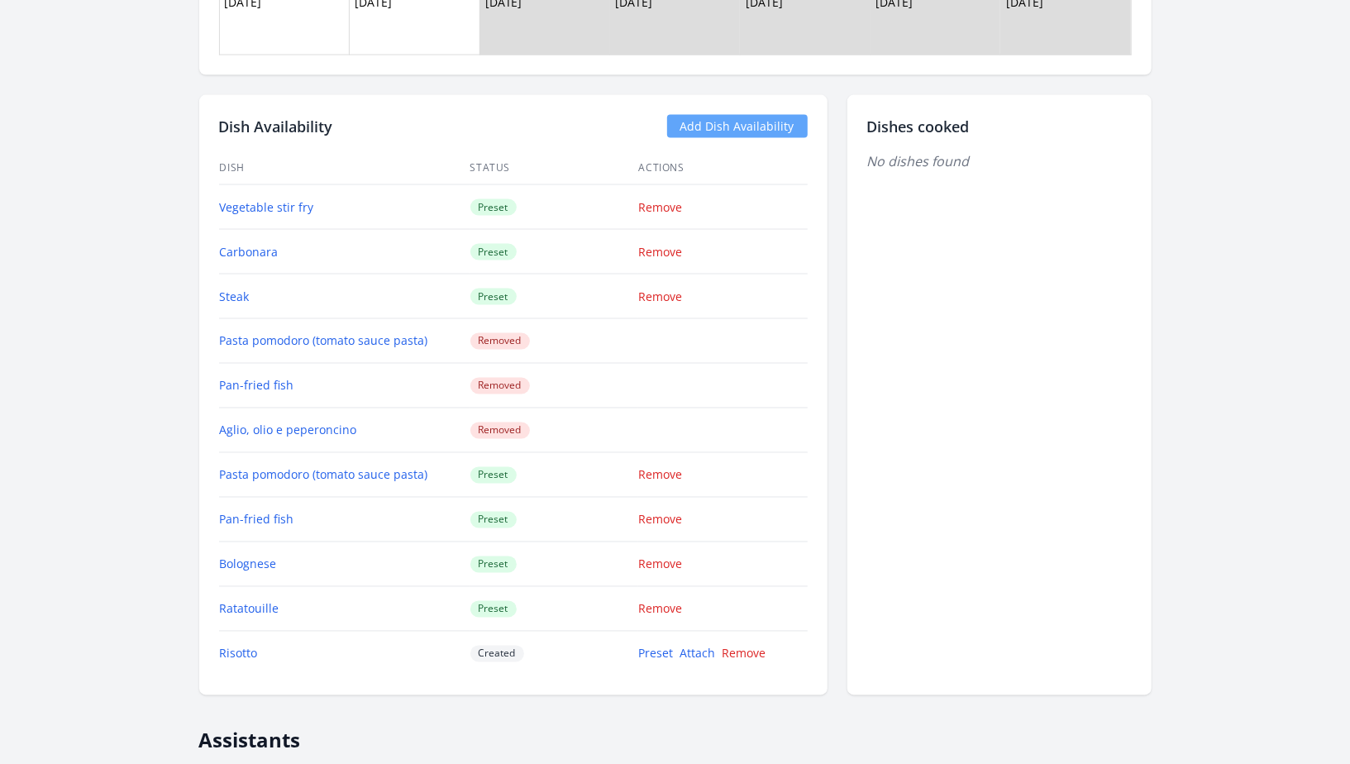
click at [690, 115] on link "Add Dish Availability" at bounding box center [737, 126] width 141 height 23
click at [714, 122] on link "Add Dish Availability" at bounding box center [737, 126] width 141 height 23
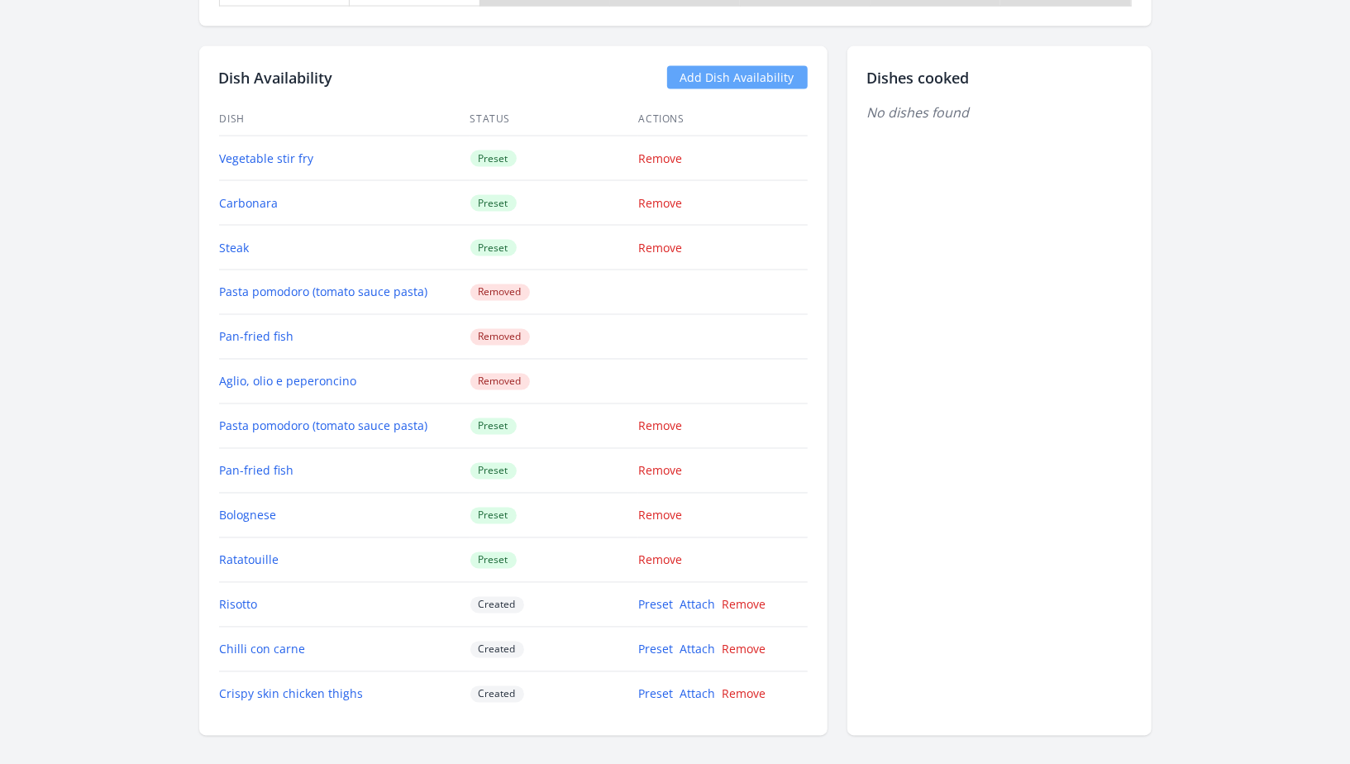
scroll to position [1870, 0]
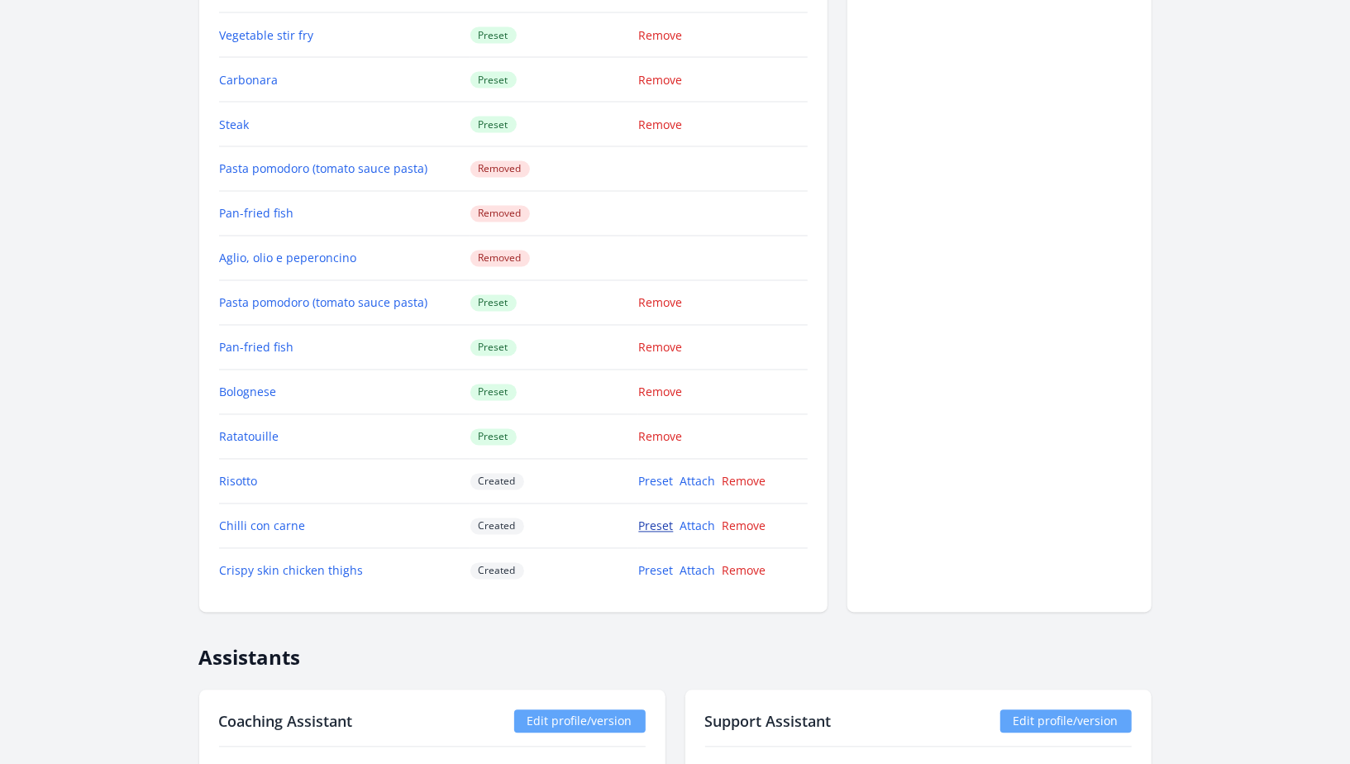
click at [648, 518] on link "Preset" at bounding box center [656, 526] width 35 height 16
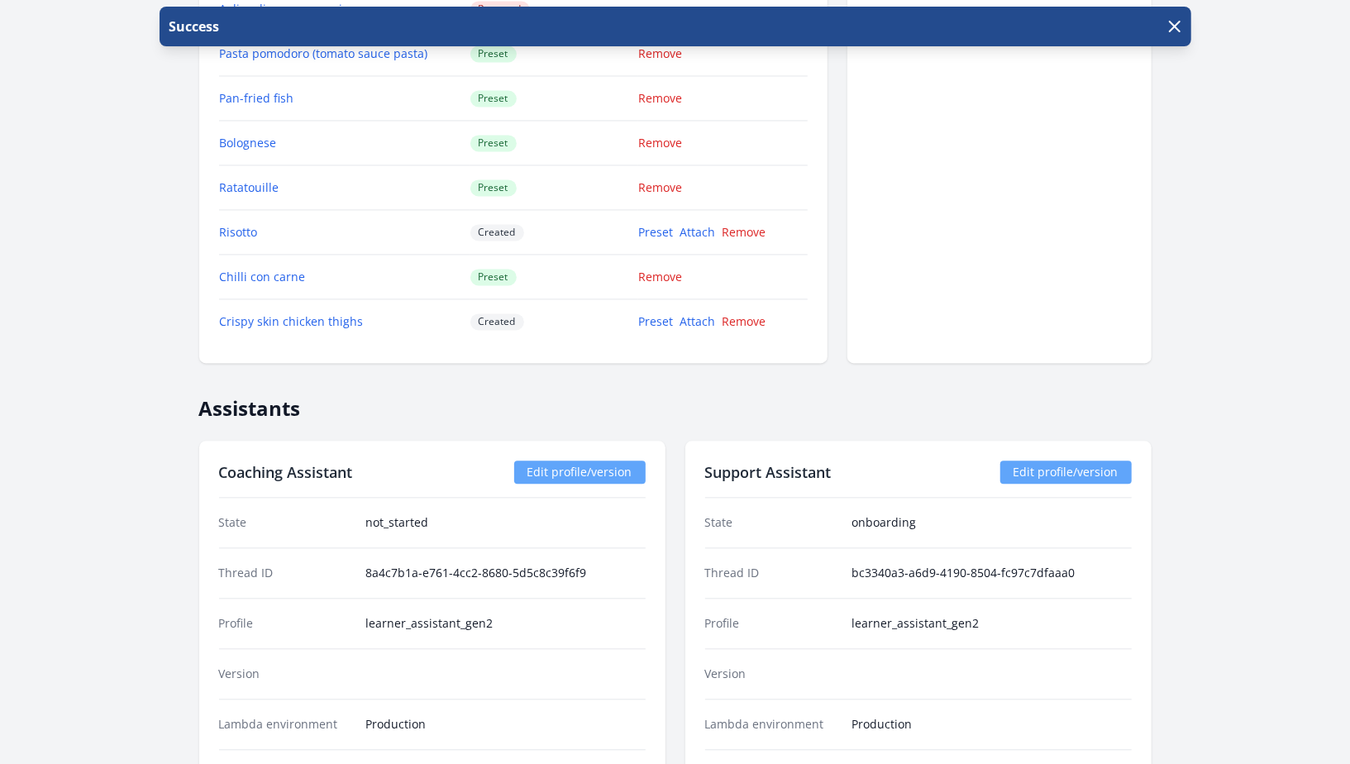
scroll to position [2092, 0]
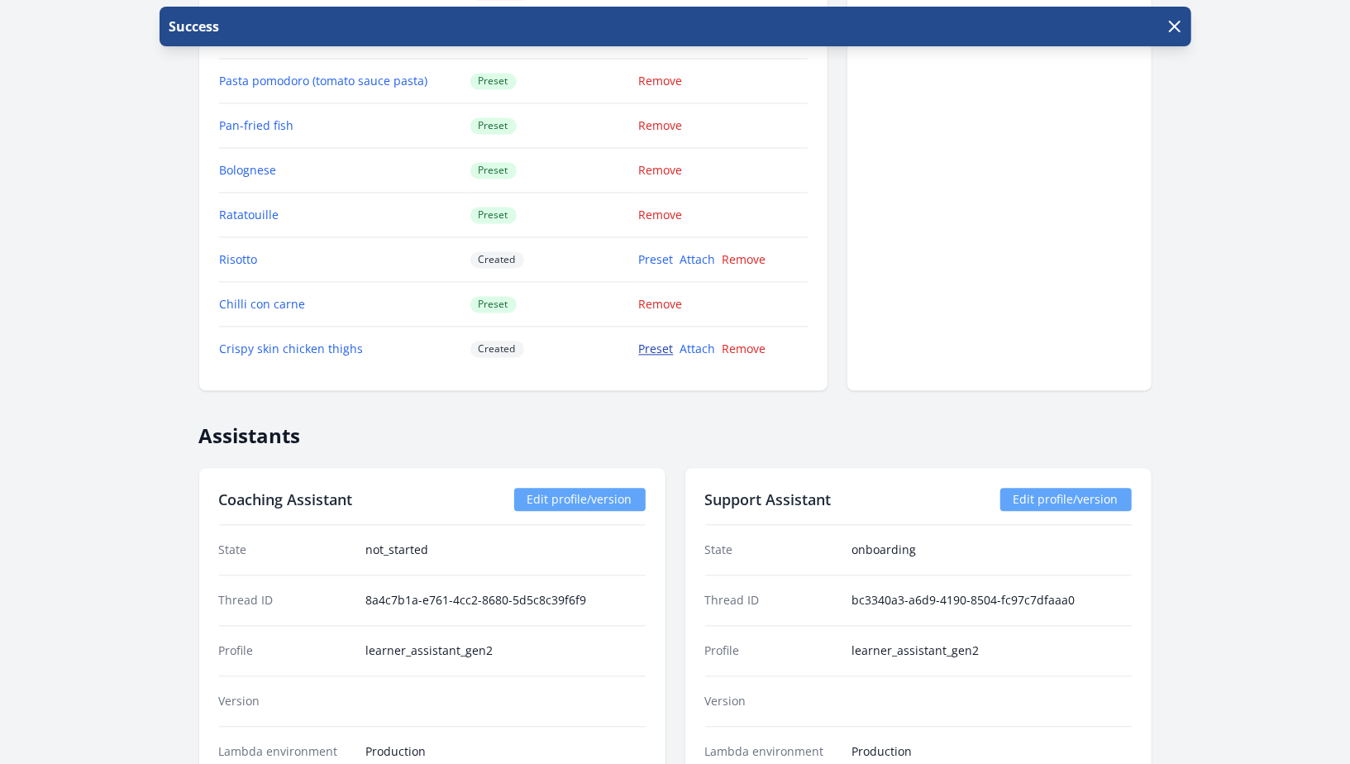
click at [661, 349] on link "Preset" at bounding box center [656, 349] width 35 height 16
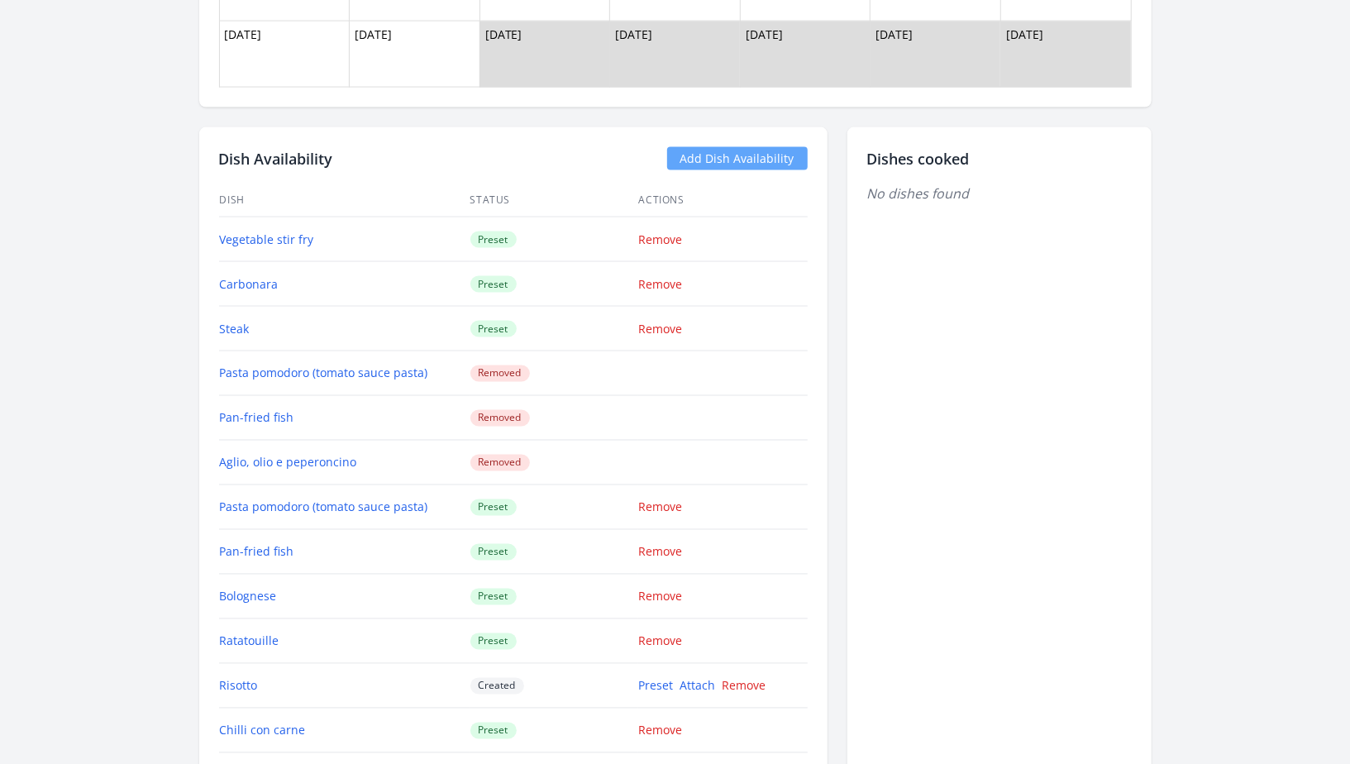
scroll to position [1799, 0]
